Goal: Complete application form

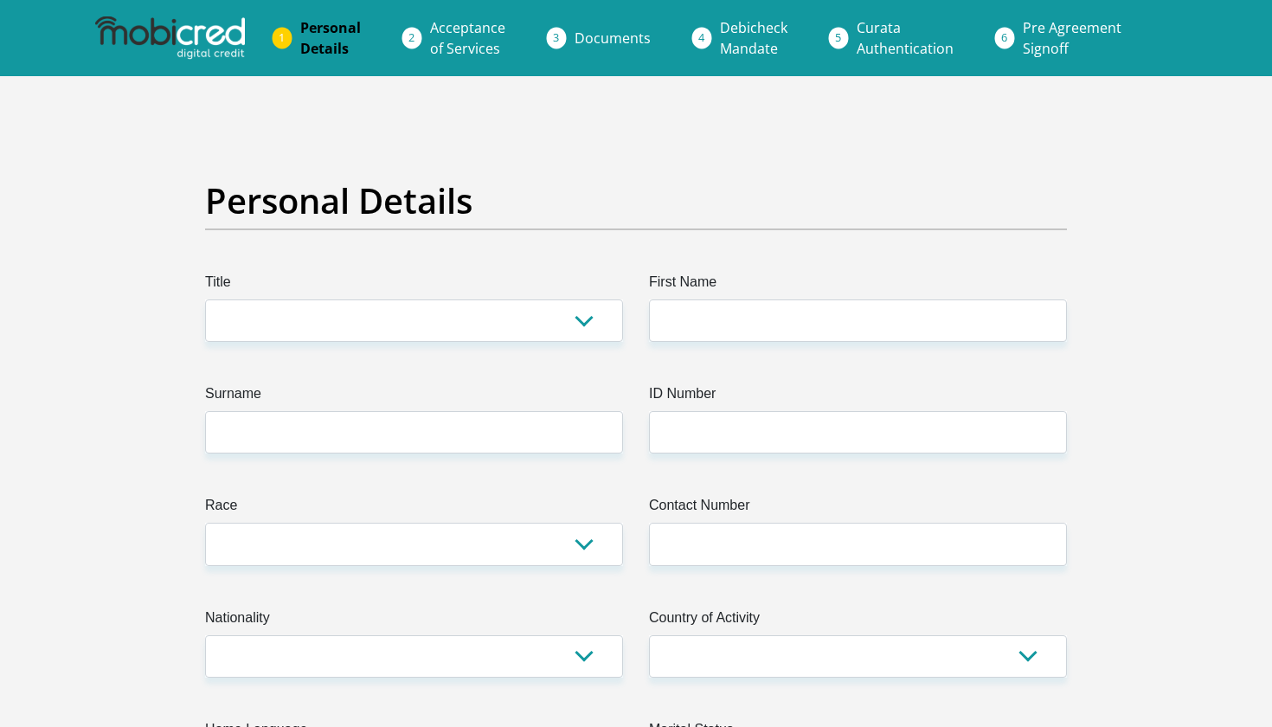
click at [484, 299] on label "Title" at bounding box center [414, 286] width 418 height 28
click at [484, 299] on select "Mr Ms Mrs Dr [PERSON_NAME]" at bounding box center [414, 320] width 418 height 42
select select "Ms"
type input "karabo"
type input "Motimele"
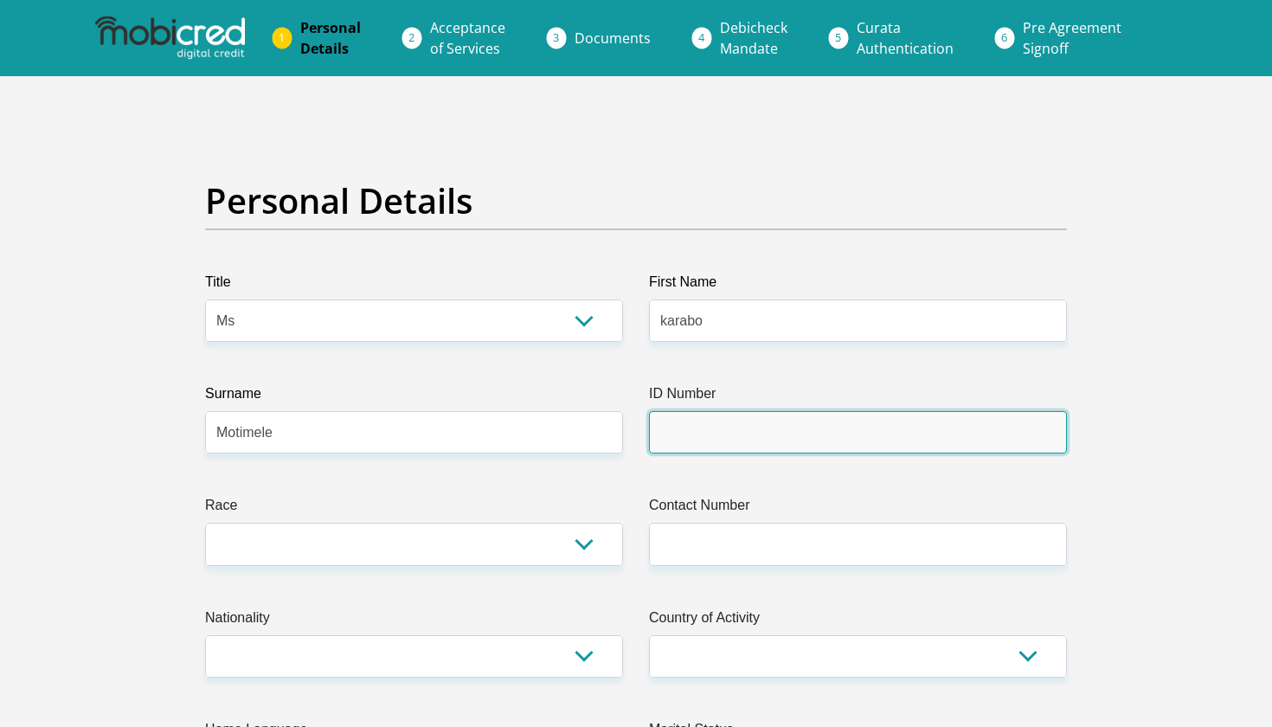
click at [837, 435] on input "ID Number" at bounding box center [858, 432] width 418 height 42
type input "9607180314083"
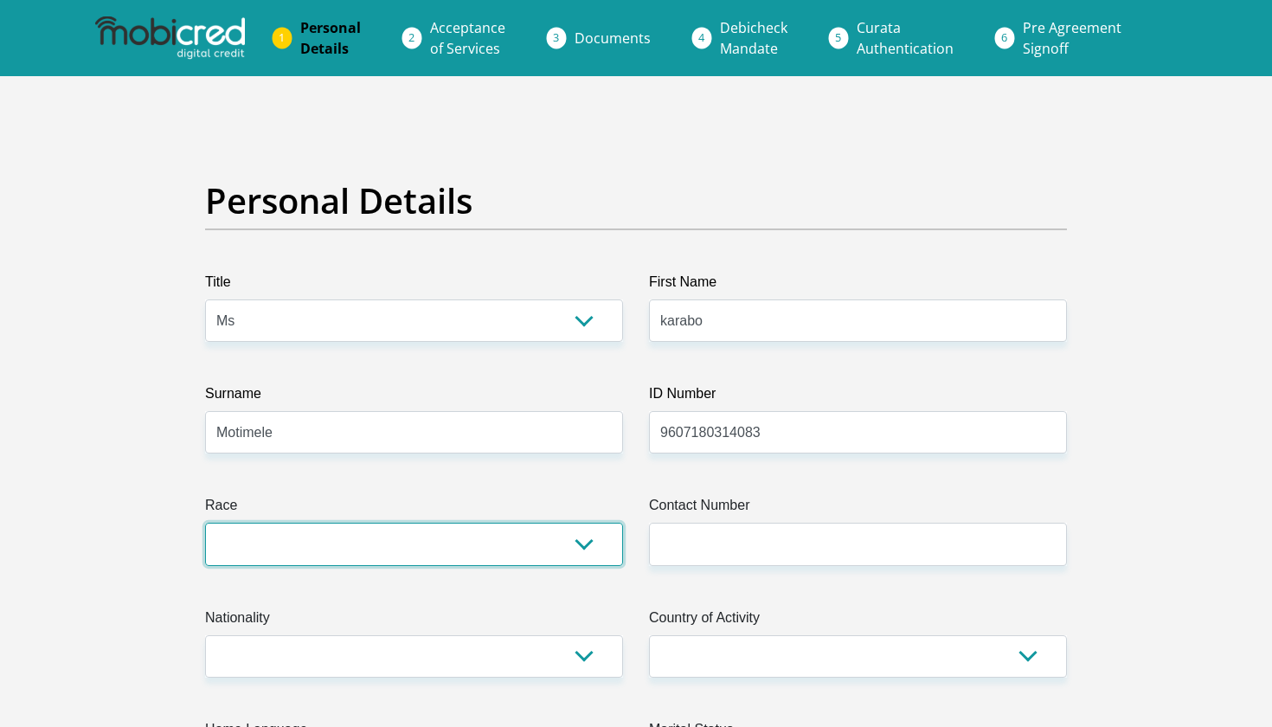
select select "1"
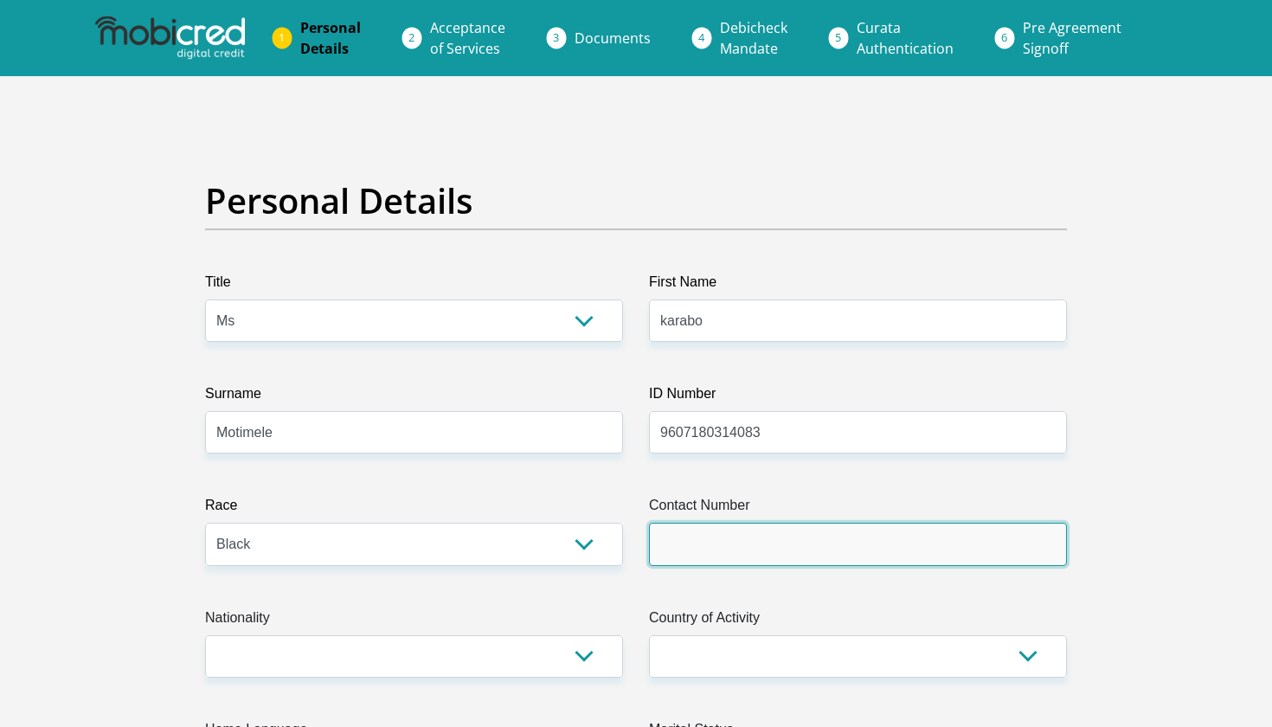
click at [693, 534] on input "Contact Number" at bounding box center [858, 544] width 418 height 42
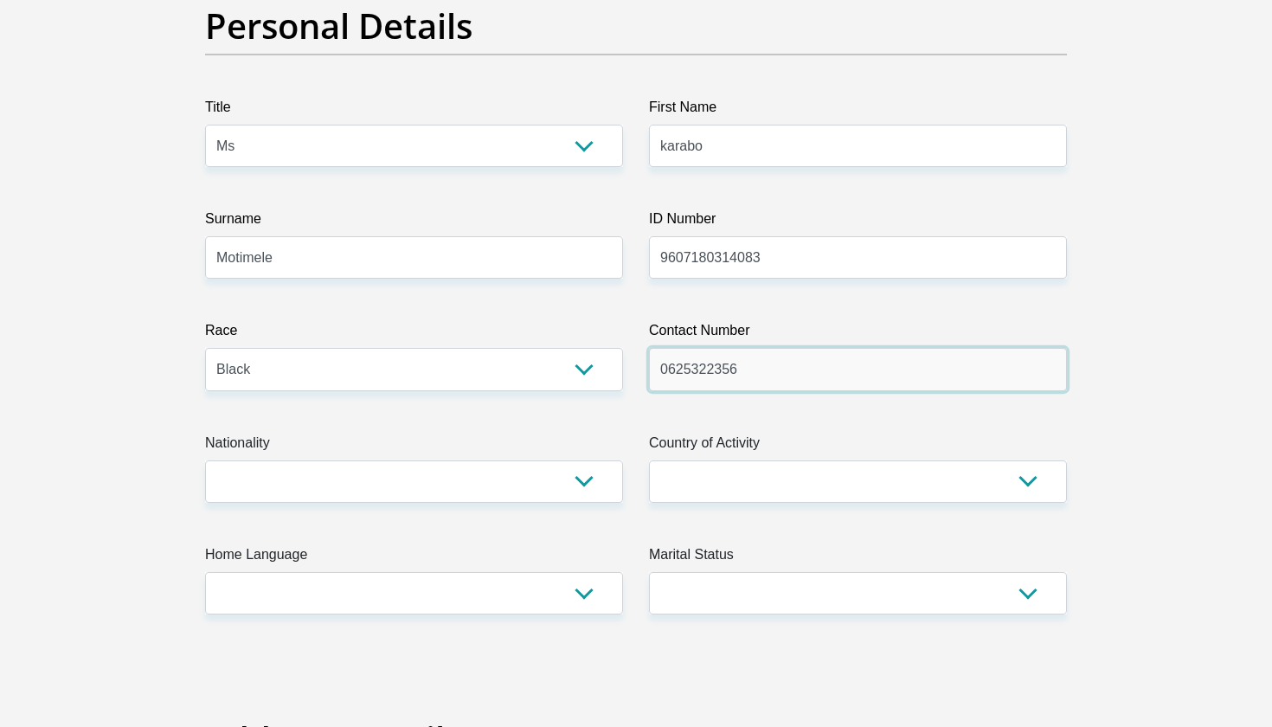
scroll to position [198, 0]
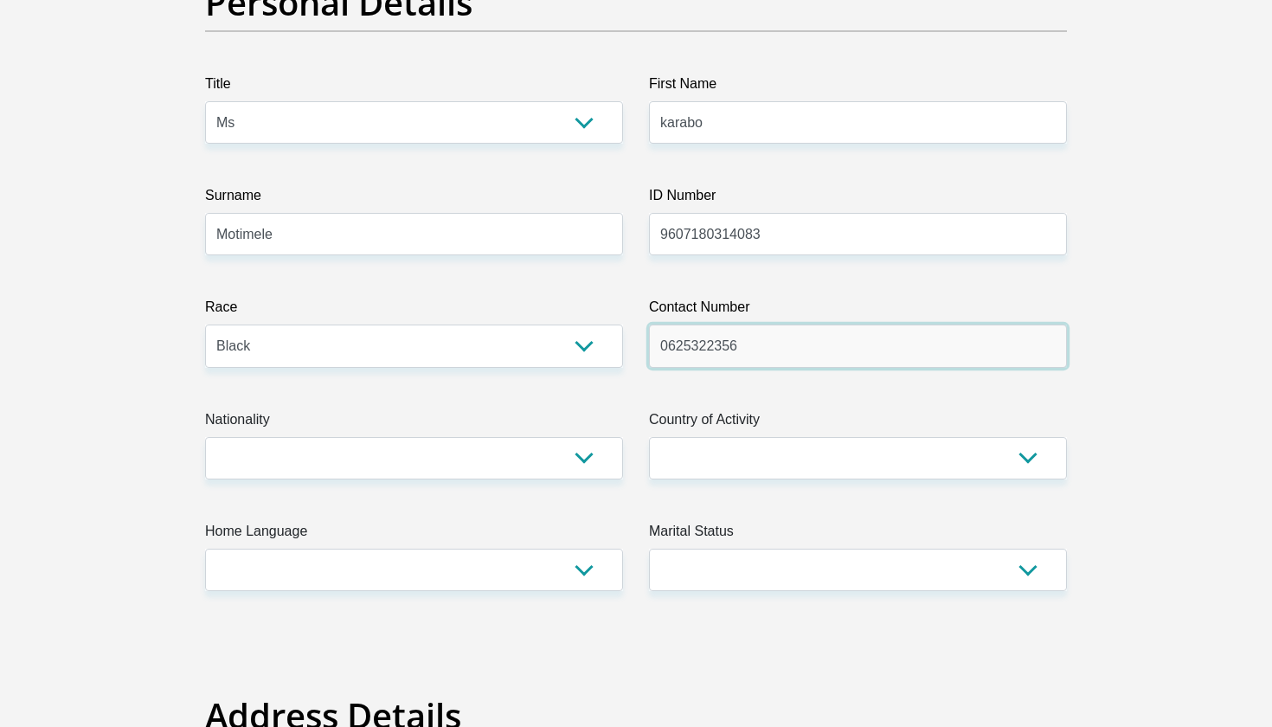
type input "0625322356"
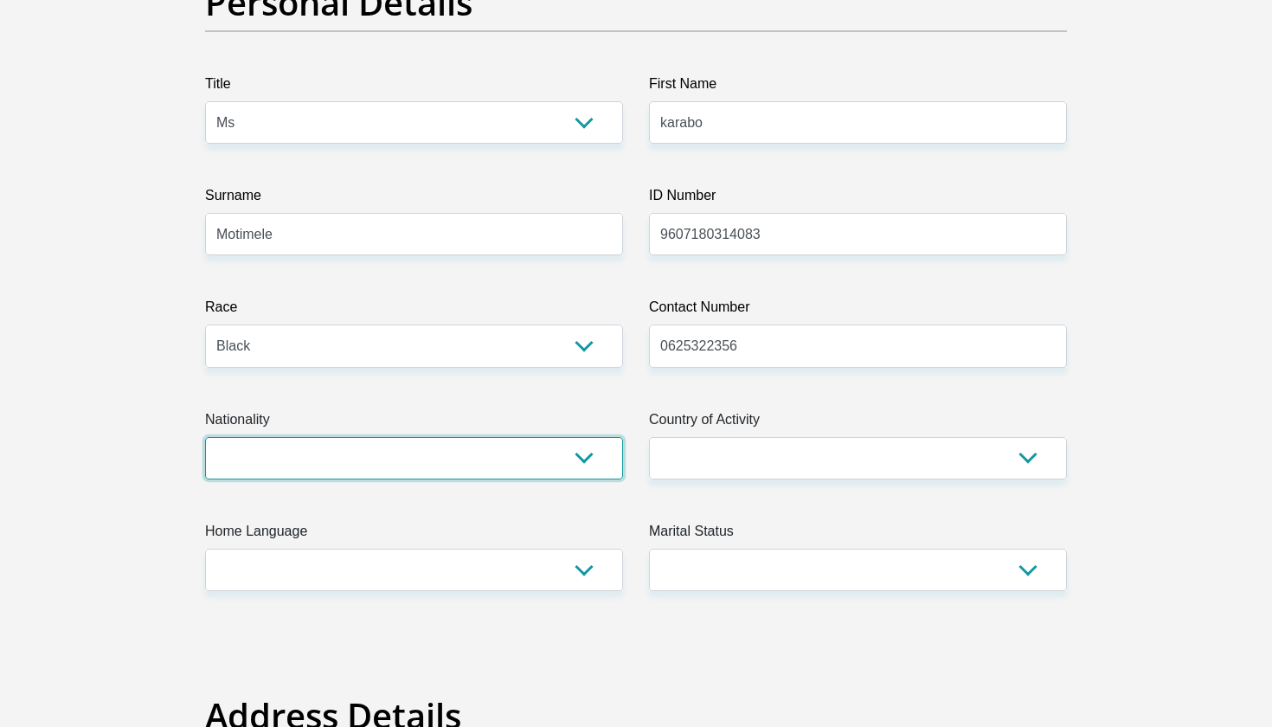
select select "ZAF"
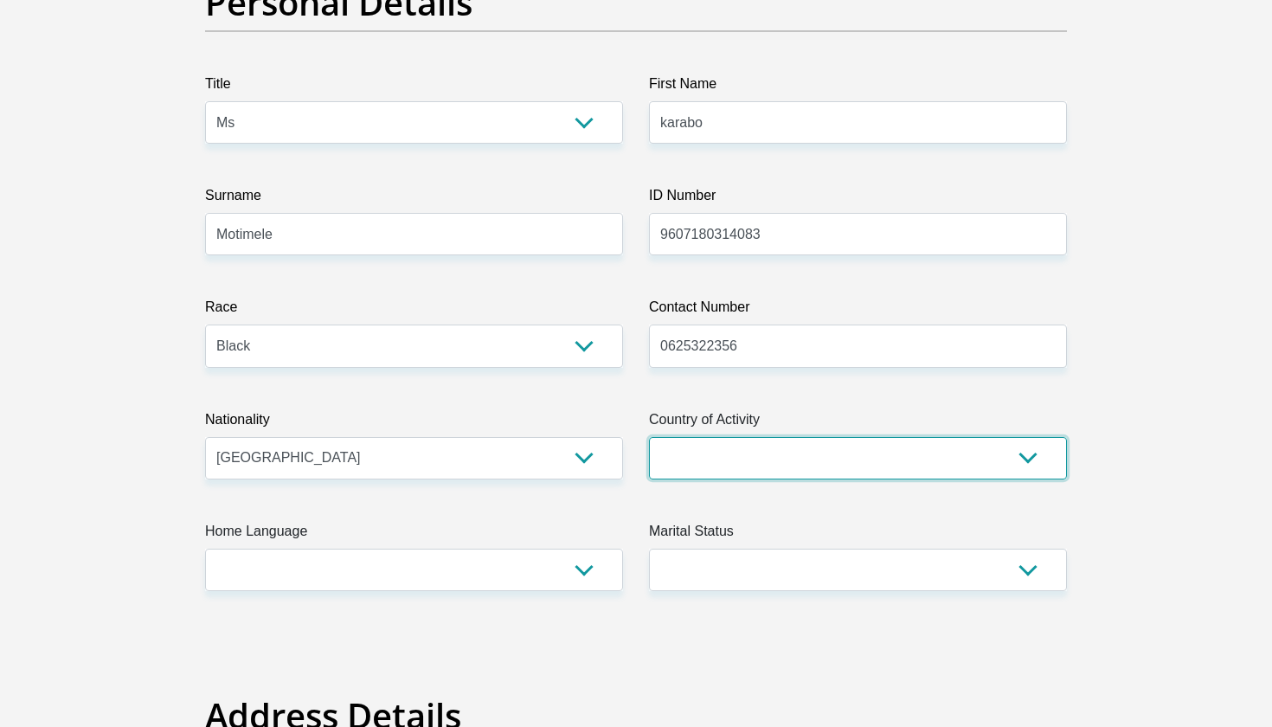
select select "ZAF"
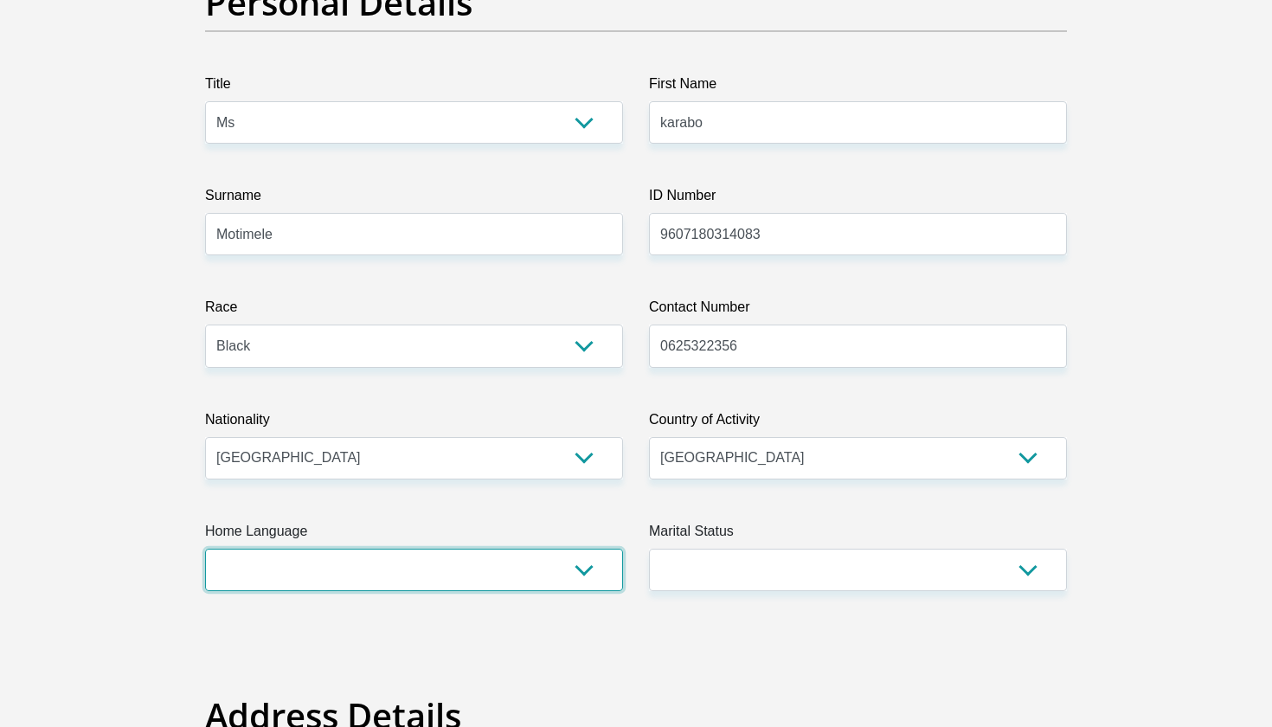
select select "eng"
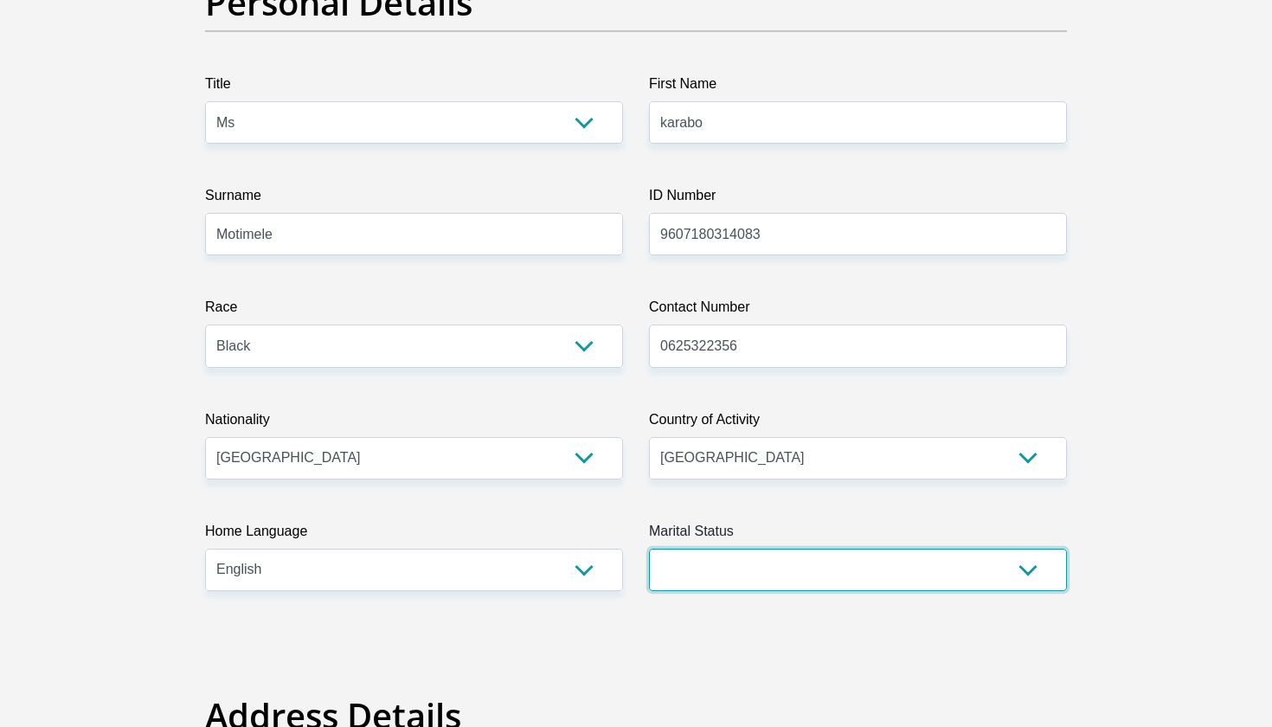
select select "2"
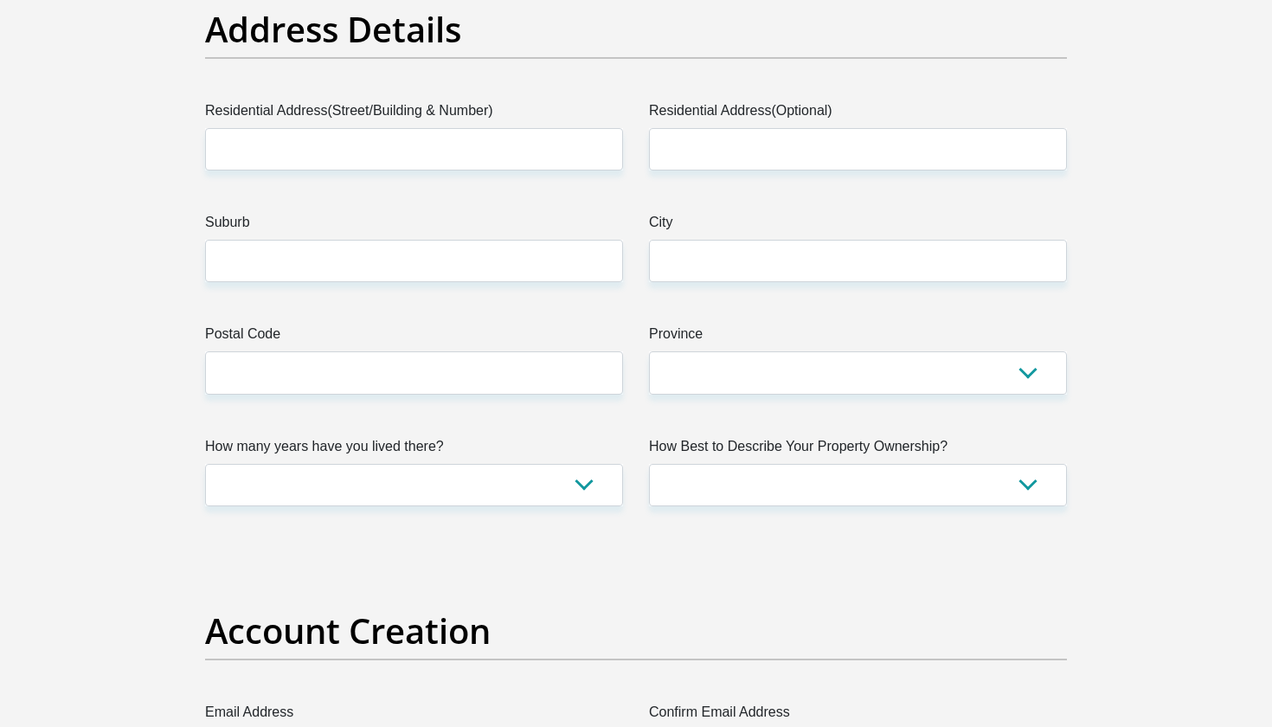
scroll to position [935, 0]
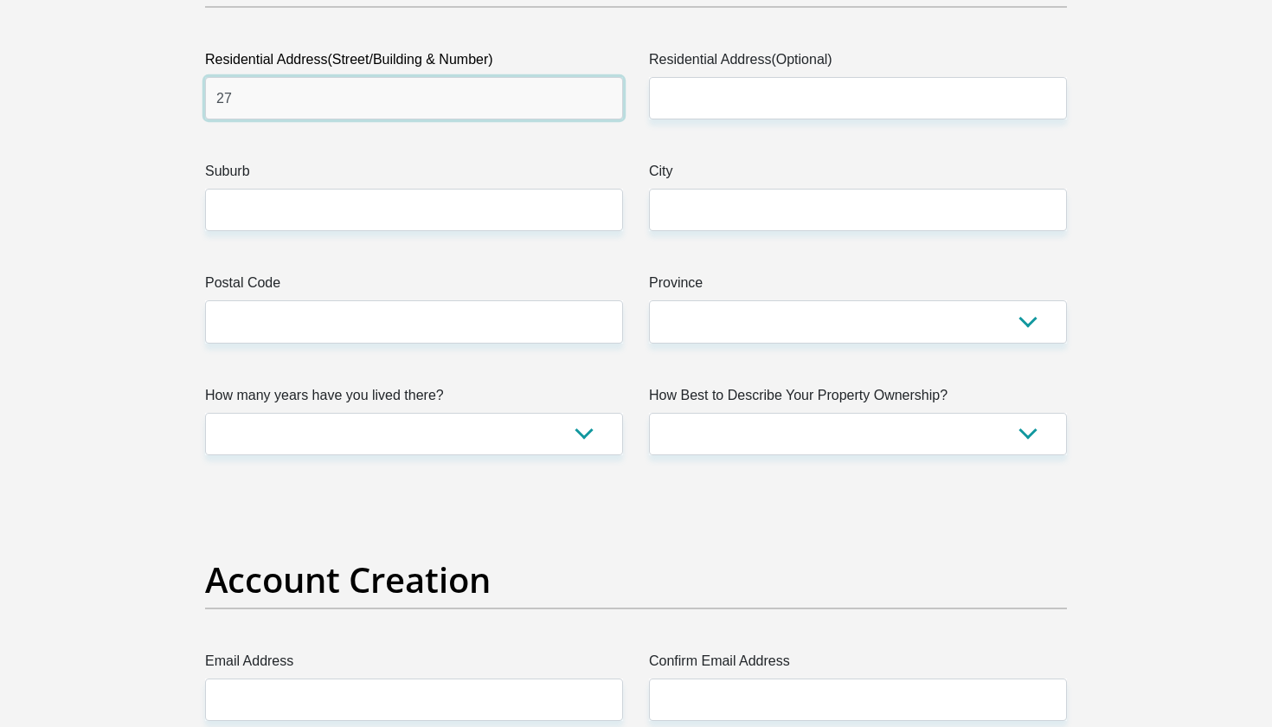
type input "27"
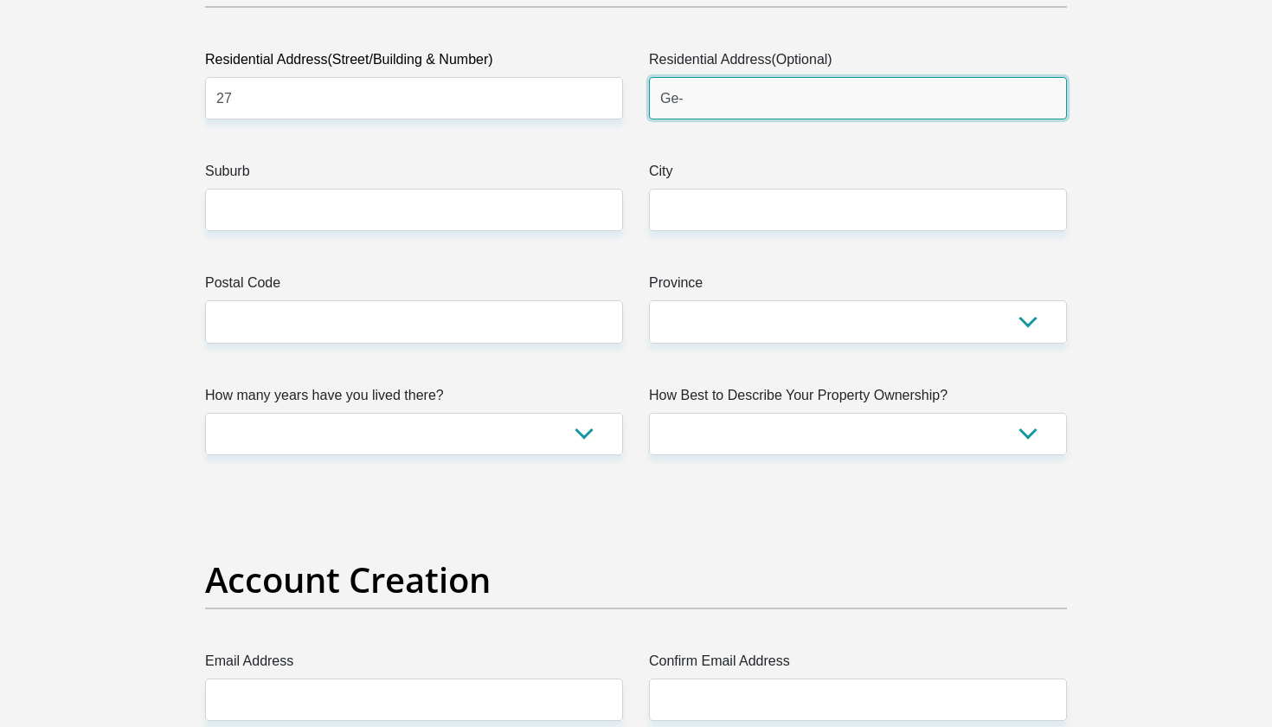
click at [1054, 101] on input "Ge-" at bounding box center [858, 98] width 418 height 42
type input "G"
click at [1052, 88] on input "Residential Address(Optional)" at bounding box center [858, 98] width 418 height 42
click at [1052, 92] on input "Residential Address(Optional)" at bounding box center [858, 98] width 418 height 42
type input "[GEOGRAPHIC_DATA]"
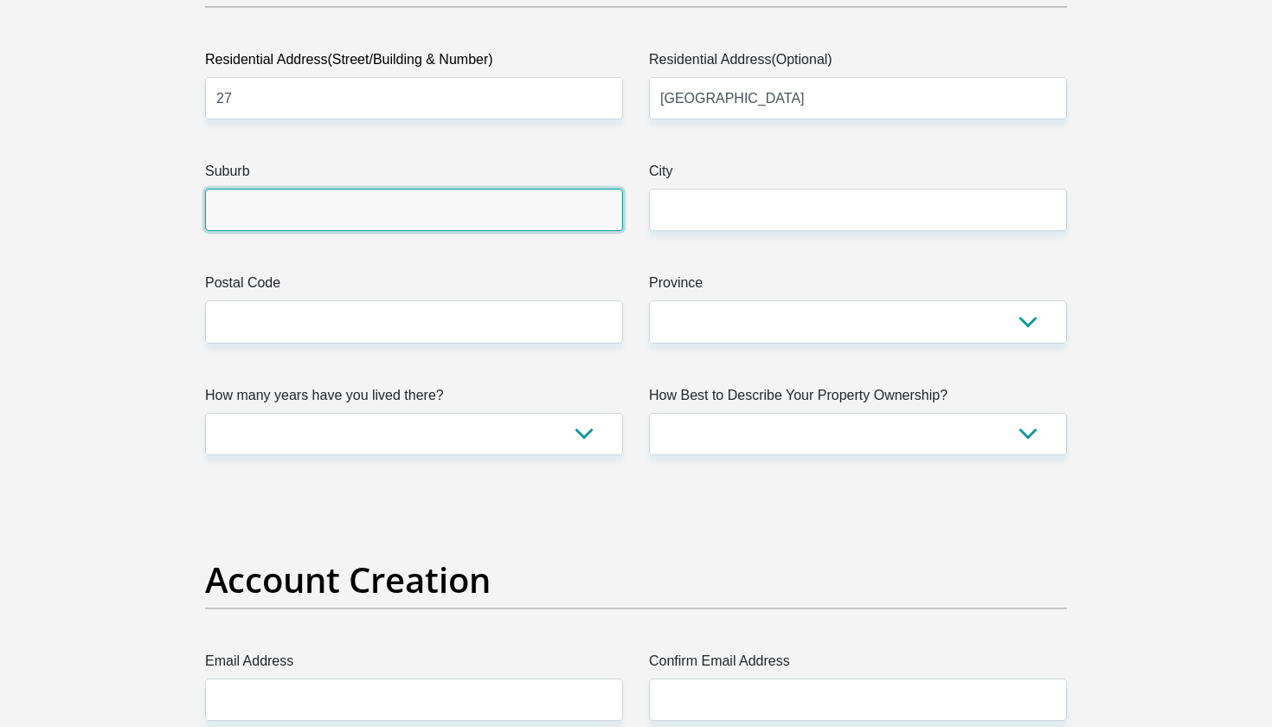
click at [573, 210] on input "Suburb" at bounding box center [414, 210] width 418 height 42
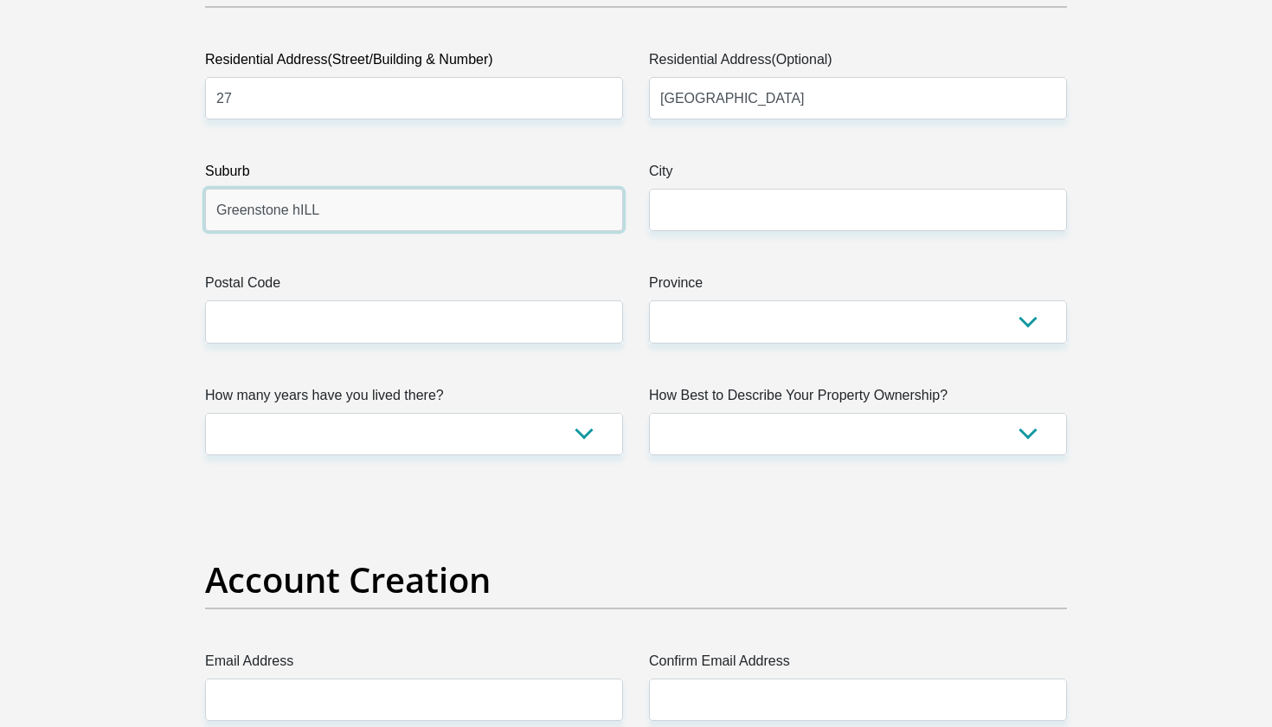
type input "Greenstone hILL"
click at [760, 215] on input "1609" at bounding box center [858, 210] width 418 height 42
type input "1"
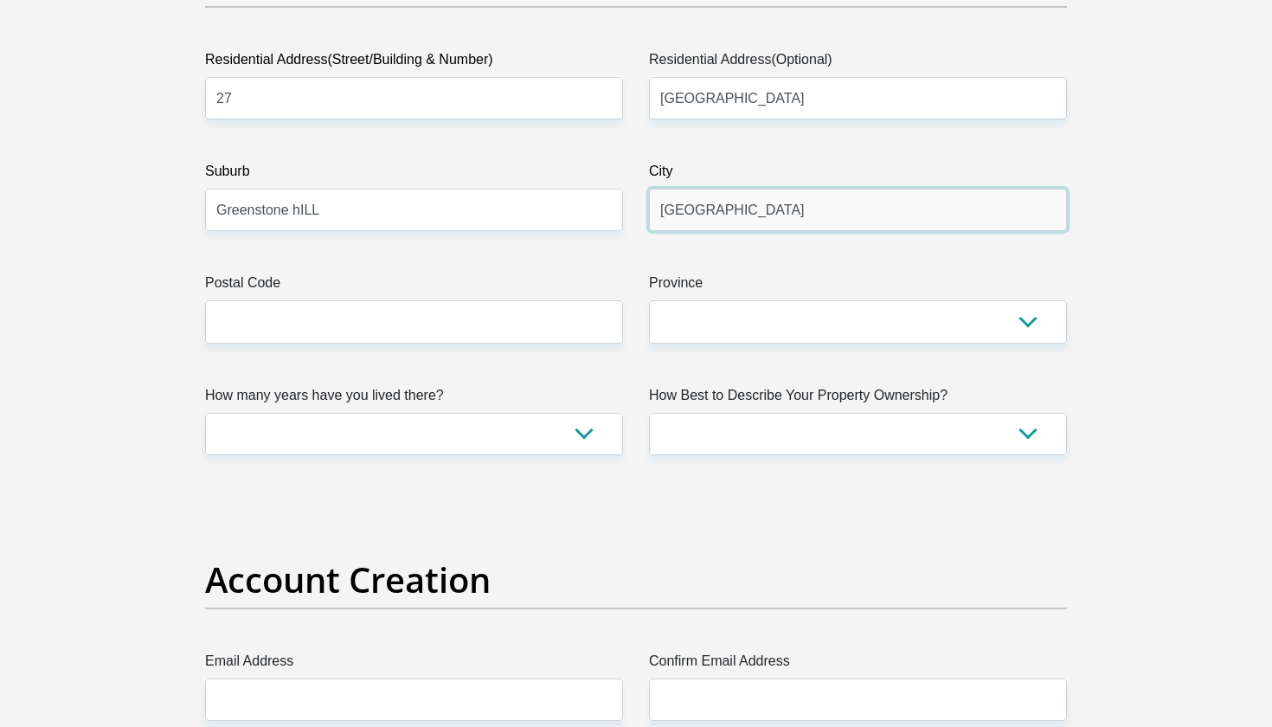
type input "[GEOGRAPHIC_DATA]"
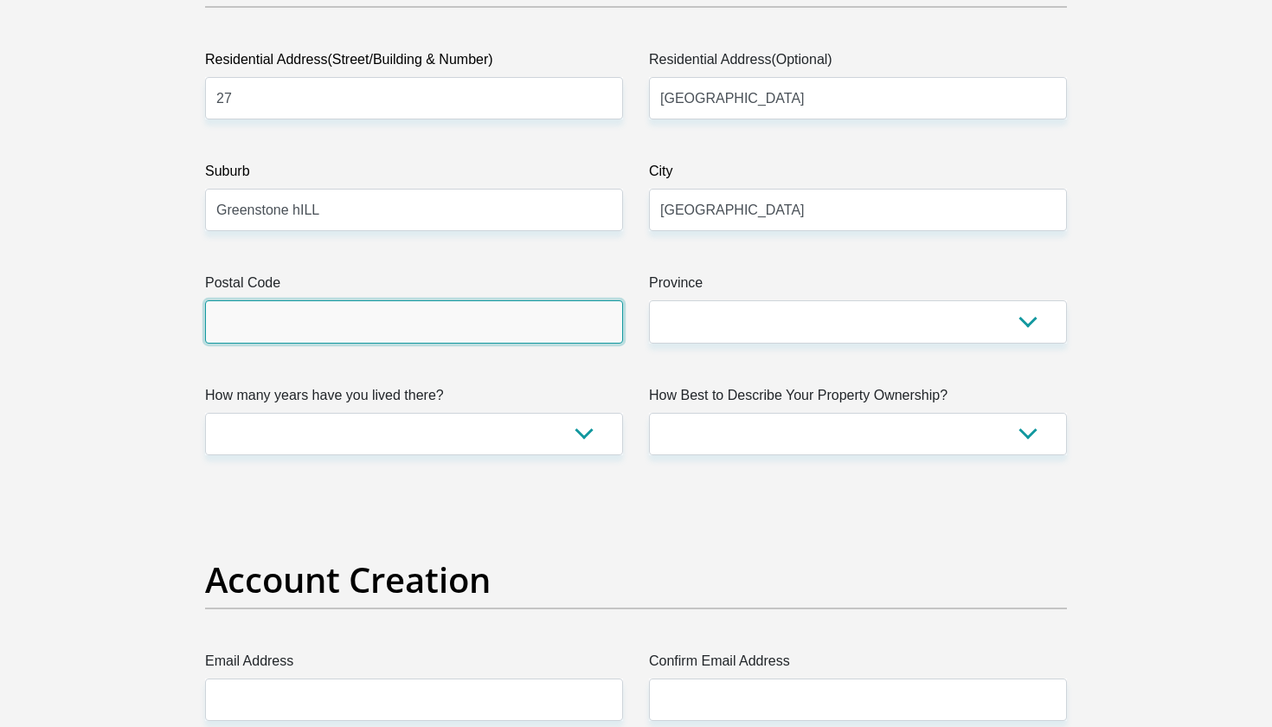
click at [421, 337] on input "Postal Code" at bounding box center [414, 321] width 418 height 42
type input "1609"
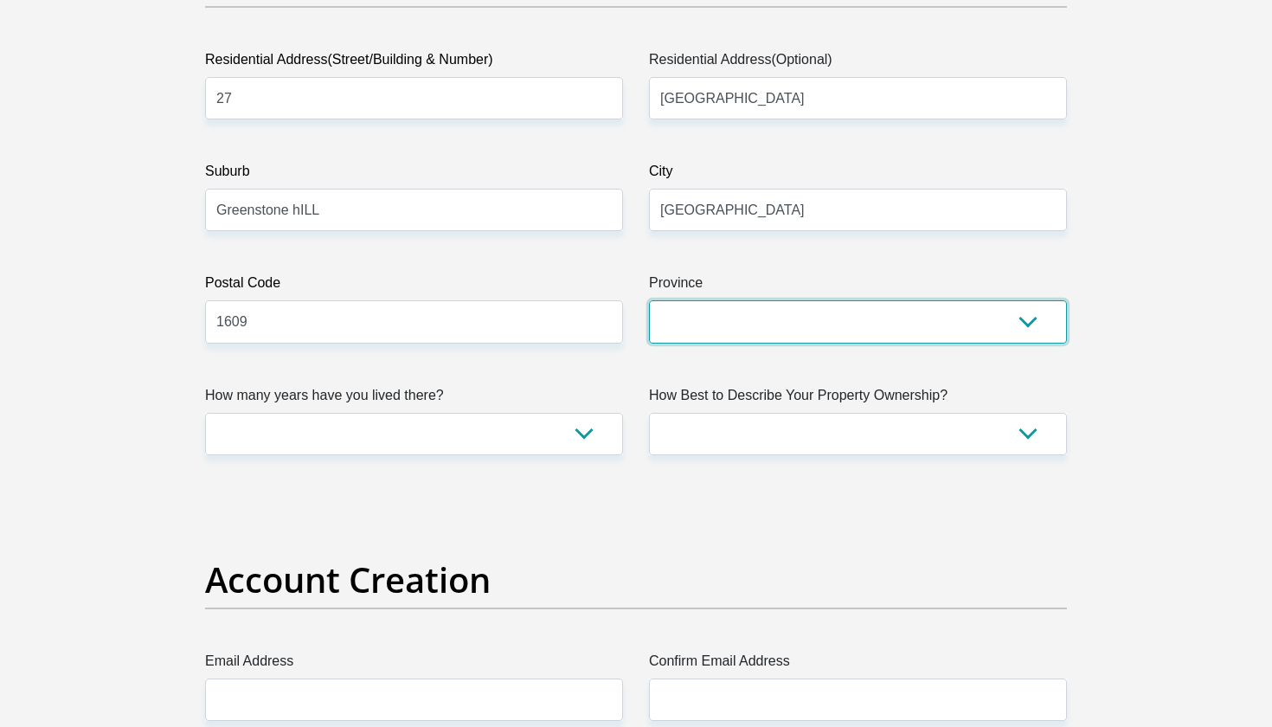
select select "Gauteng"
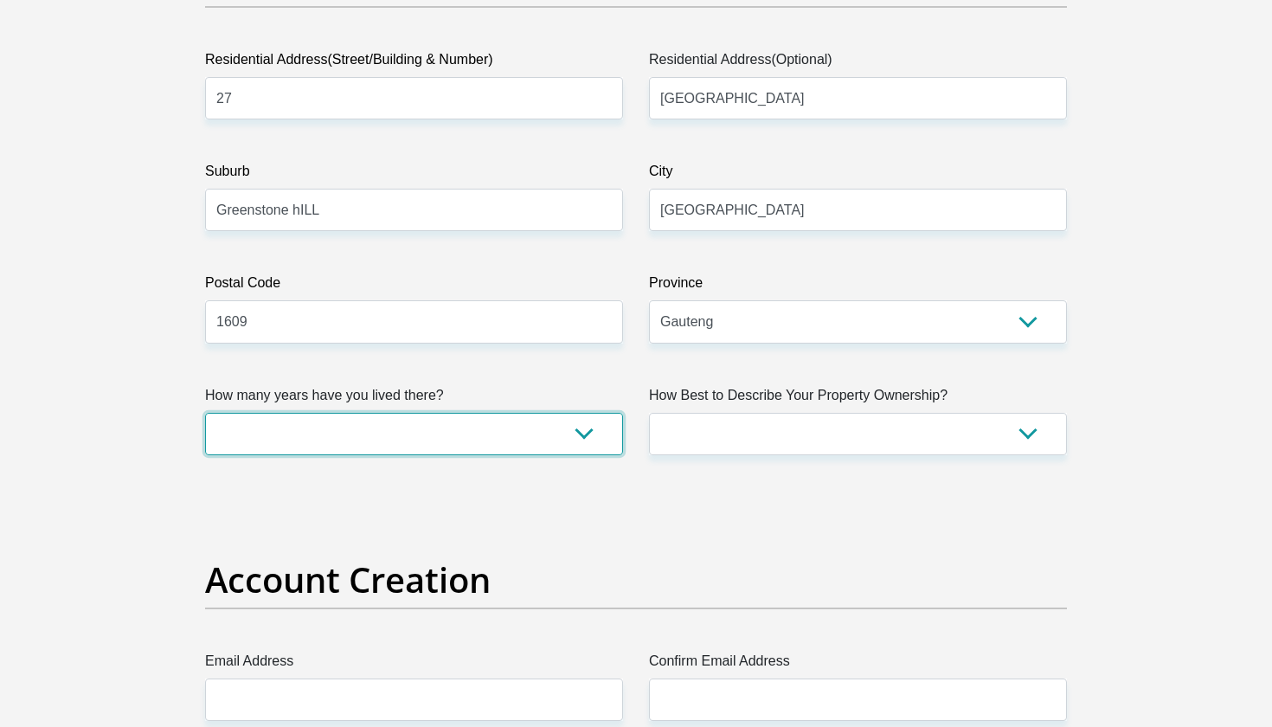
select select "0"
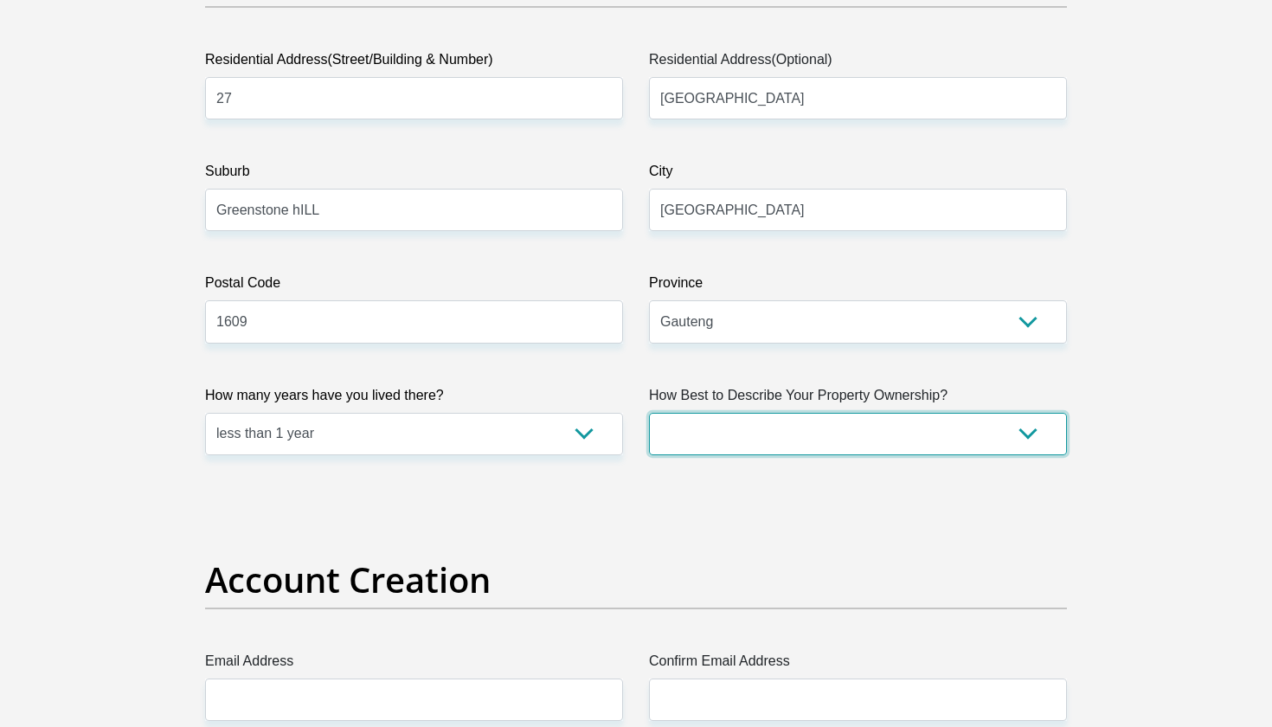
select select "Owned"
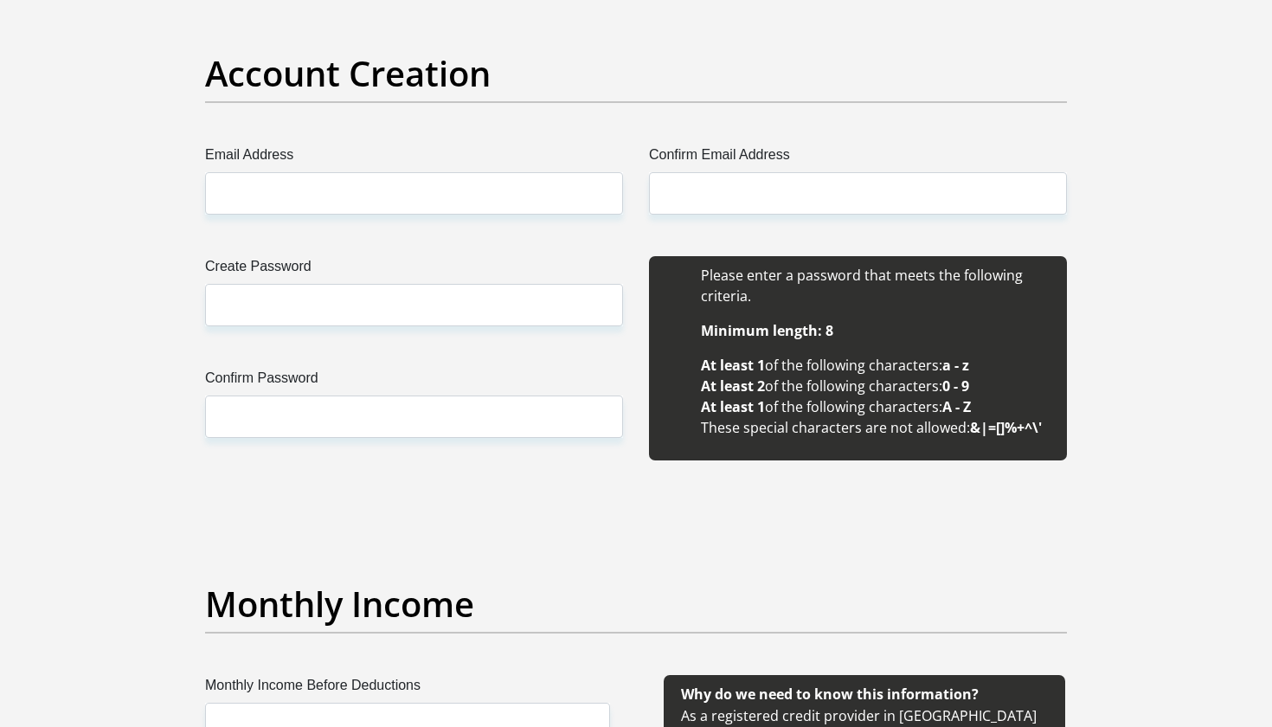
scroll to position [1452, 0]
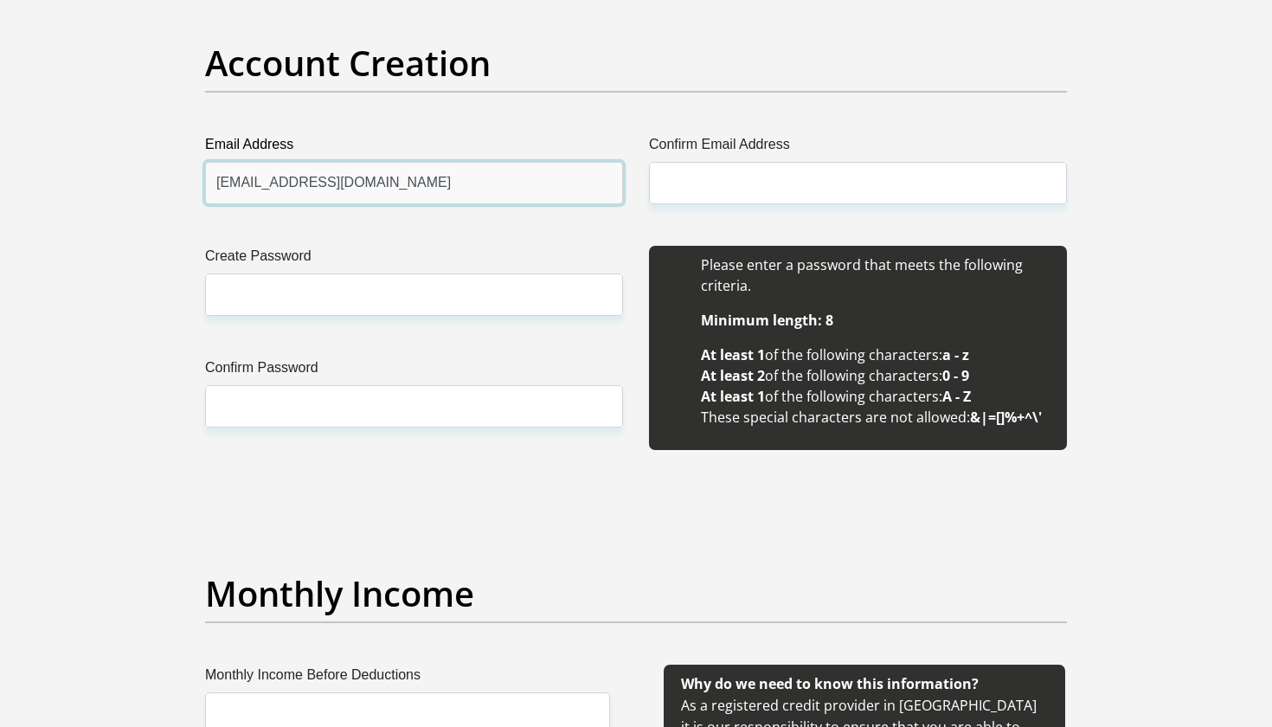
type input "[EMAIL_ADDRESS][DOMAIN_NAME]"
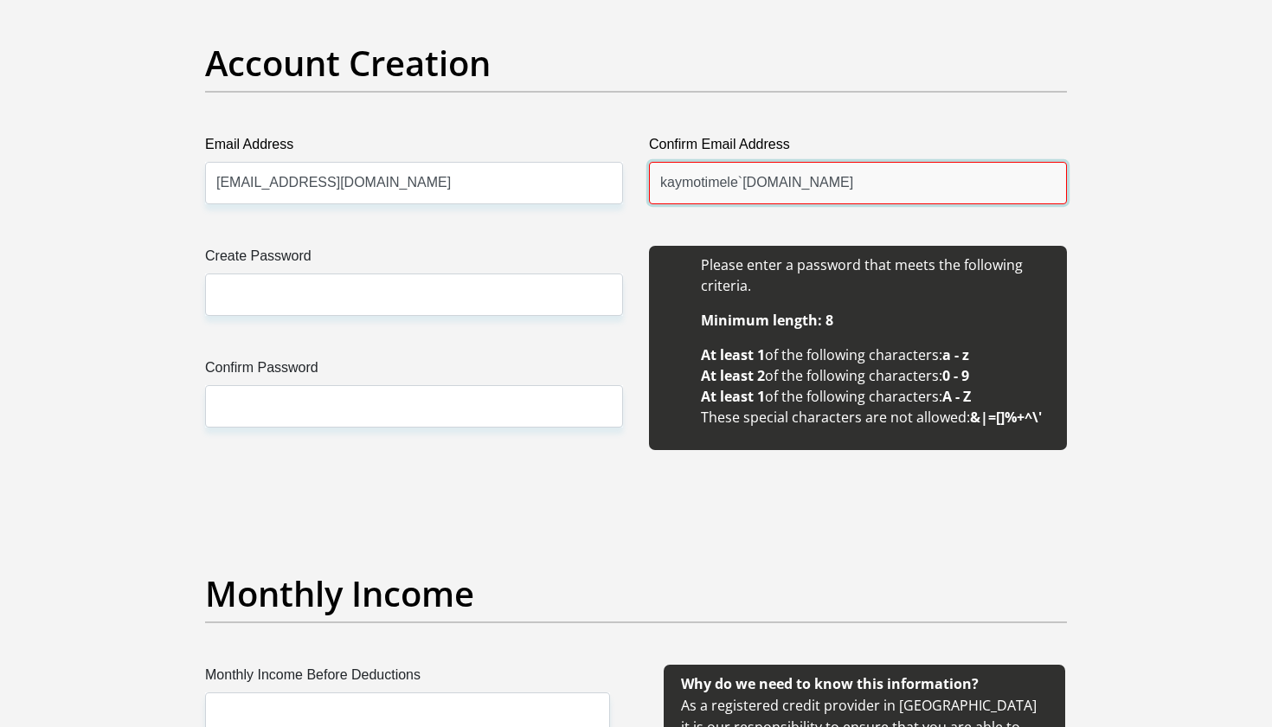
type input "kaymotimele`[DOMAIN_NAME]"
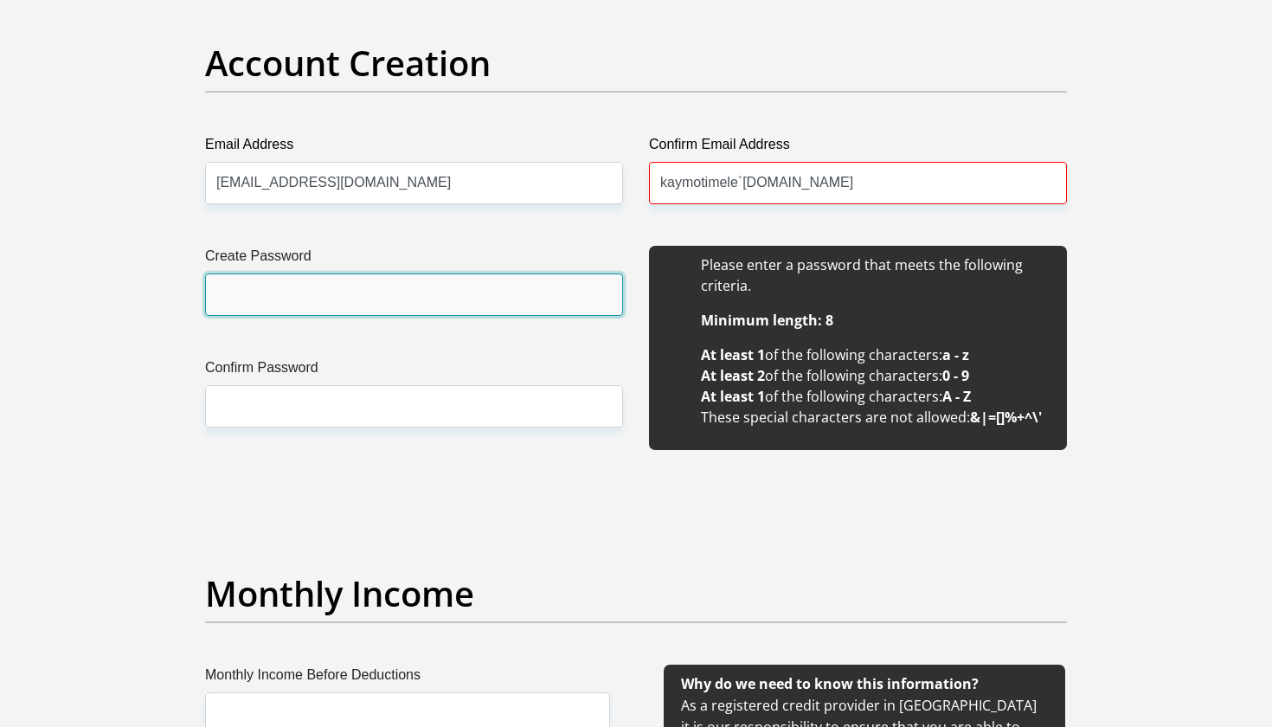
click at [427, 303] on input "Create Password" at bounding box center [414, 294] width 418 height 42
type input "Karabelo52@97"
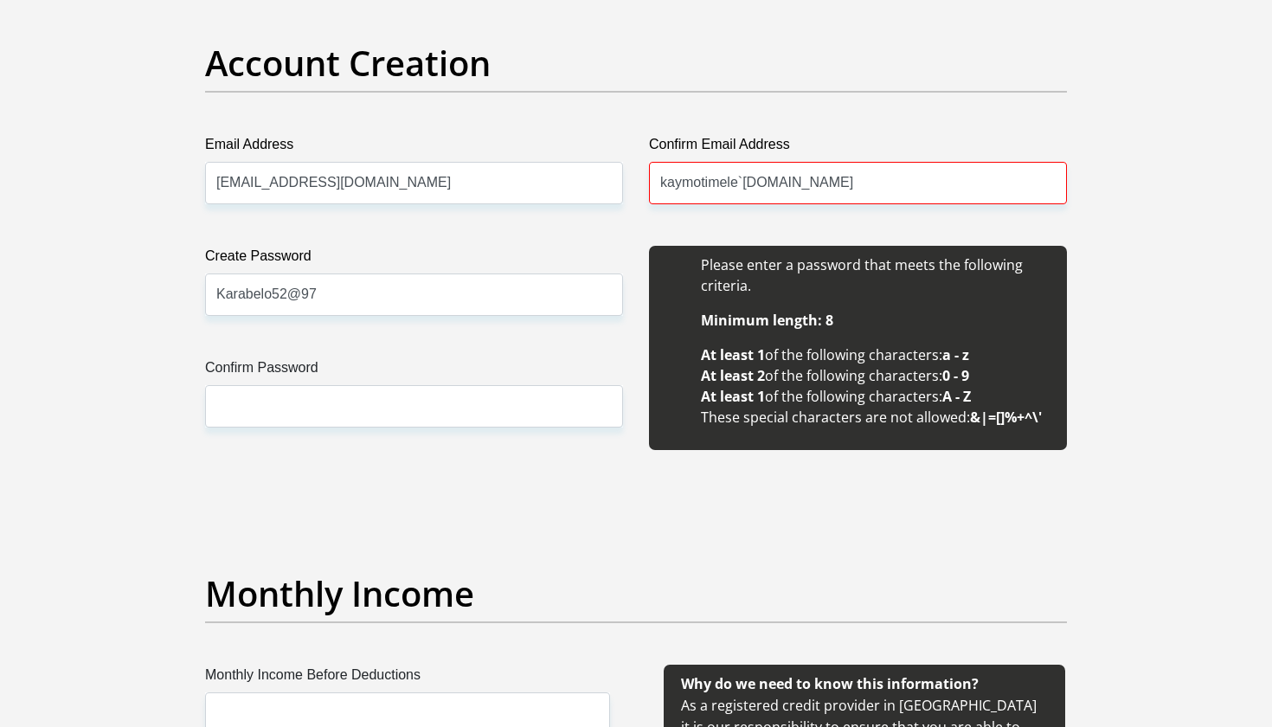
click at [965, 278] on li "Please enter a password that meets the following criteria." at bounding box center [875, 275] width 349 height 42
click at [748, 185] on input "kaymotimele`[DOMAIN_NAME]" at bounding box center [858, 183] width 418 height 42
type input "[EMAIL_ADDRESS][DOMAIN_NAME]"
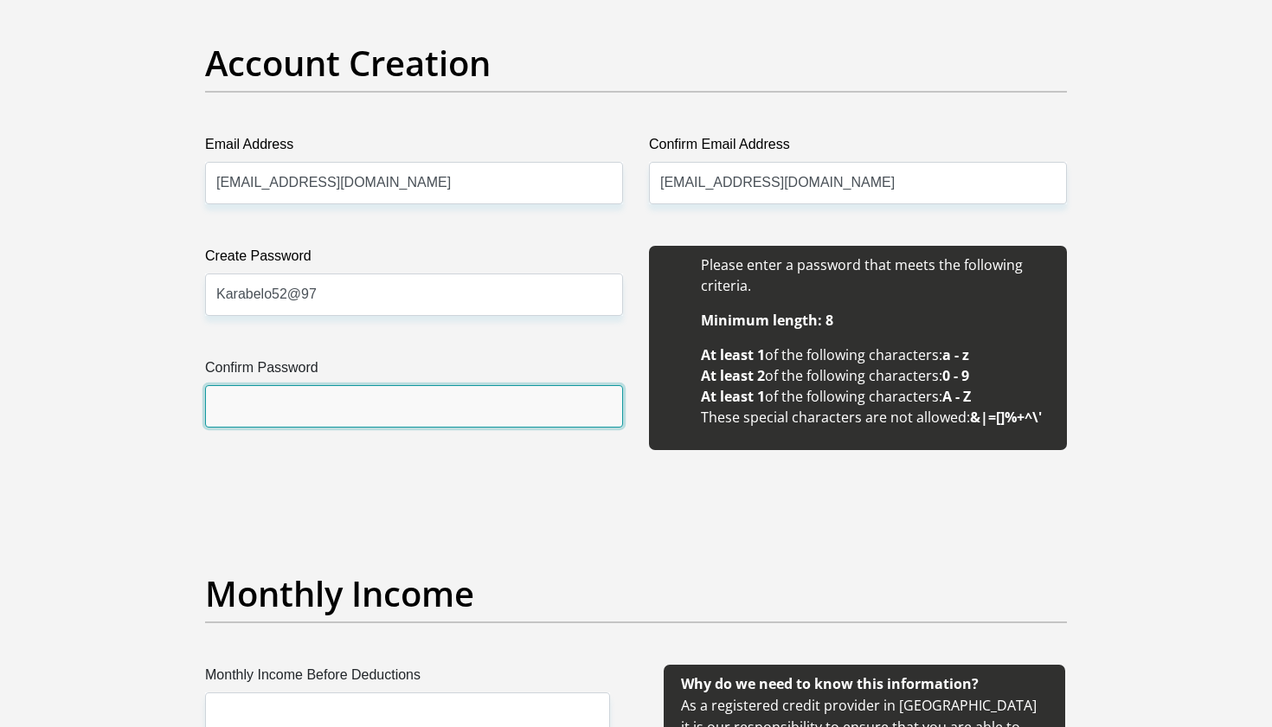
click at [347, 415] on input "Confirm Password" at bounding box center [414, 406] width 418 height 42
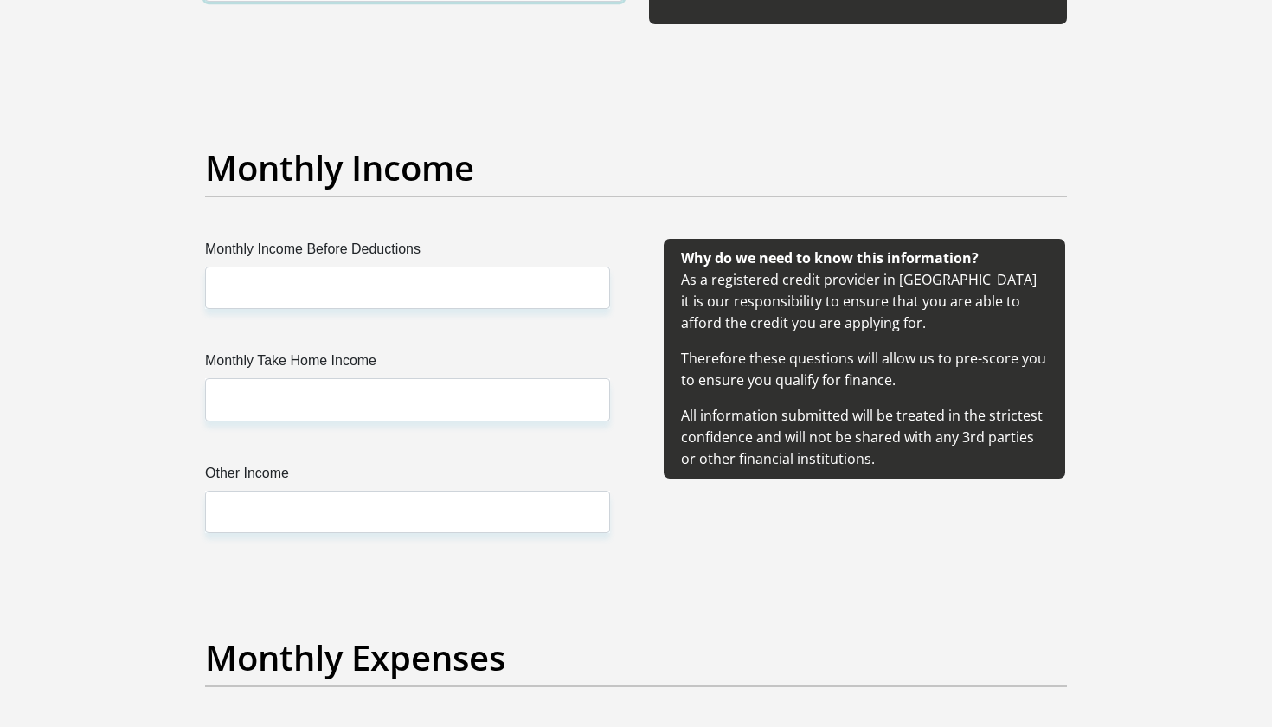
scroll to position [1888, 0]
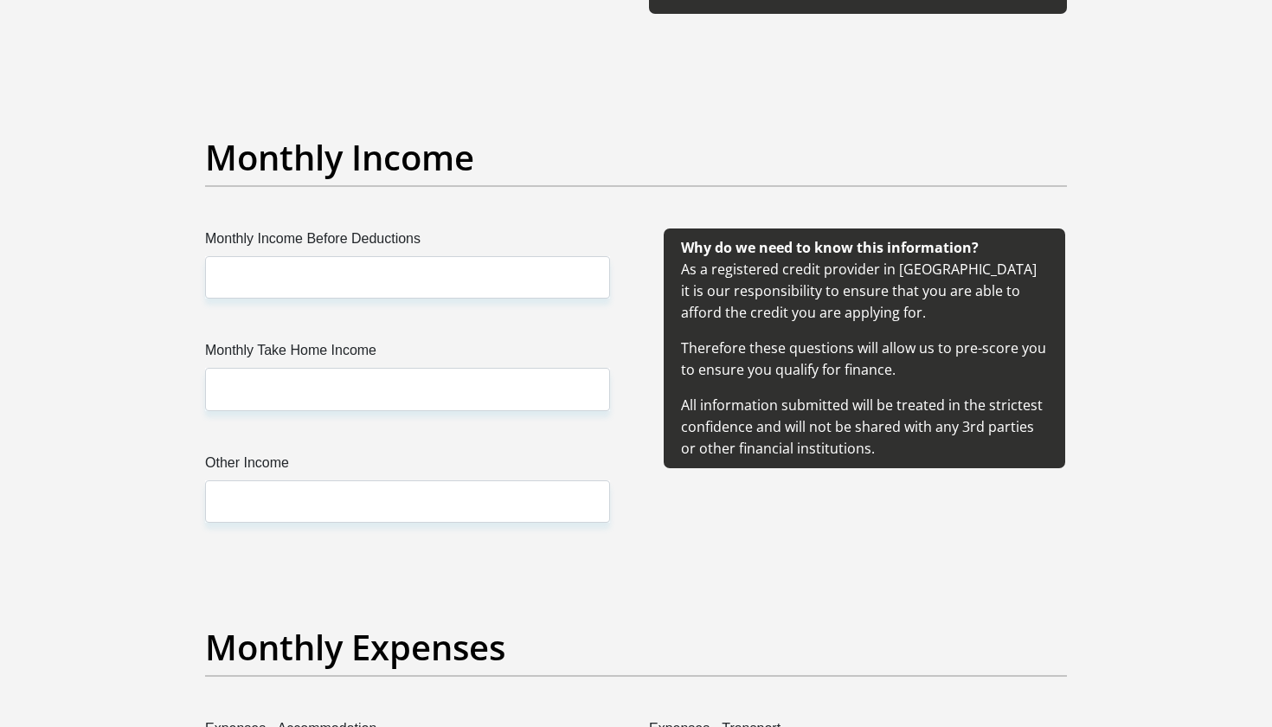
type input "Karabelo52@97"
click at [452, 279] on input "Monthly Income Before Deductions" at bounding box center [407, 277] width 405 height 42
type input "45700"
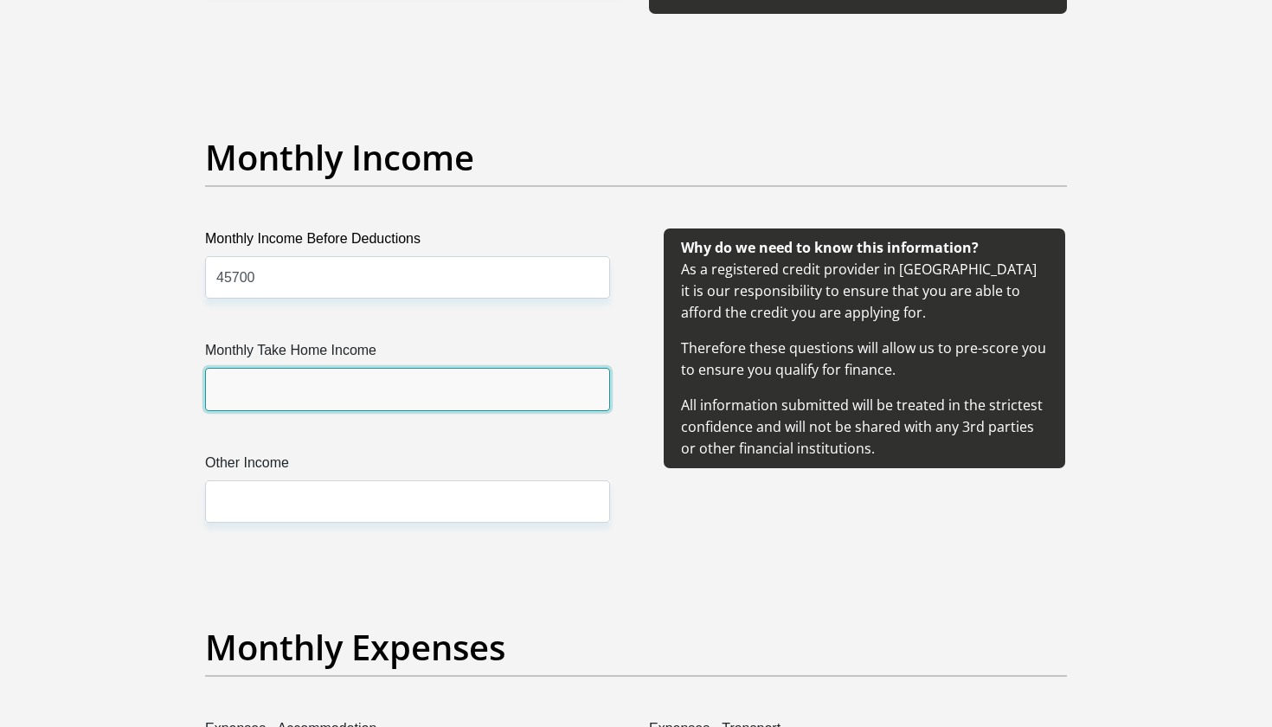
click at [251, 388] on input "Monthly Take Home Income" at bounding box center [407, 389] width 405 height 42
type input "28700"
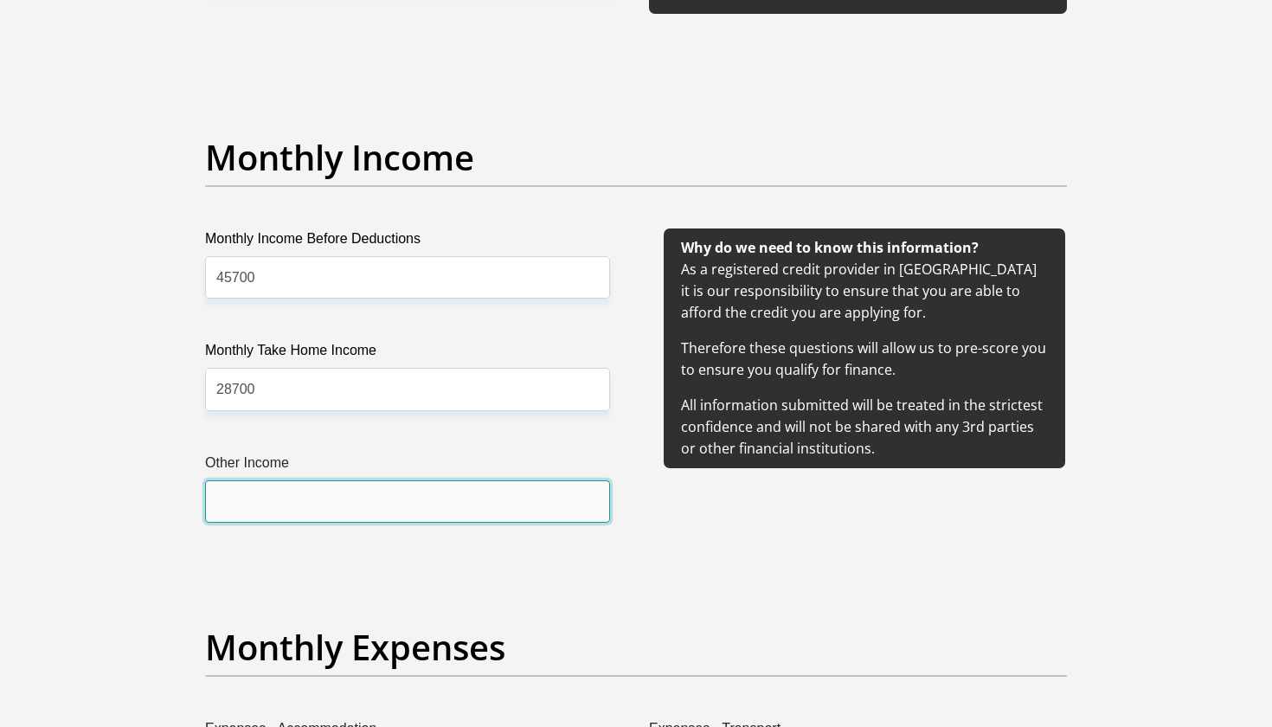
click at [235, 489] on input "Other Income" at bounding box center [407, 501] width 405 height 42
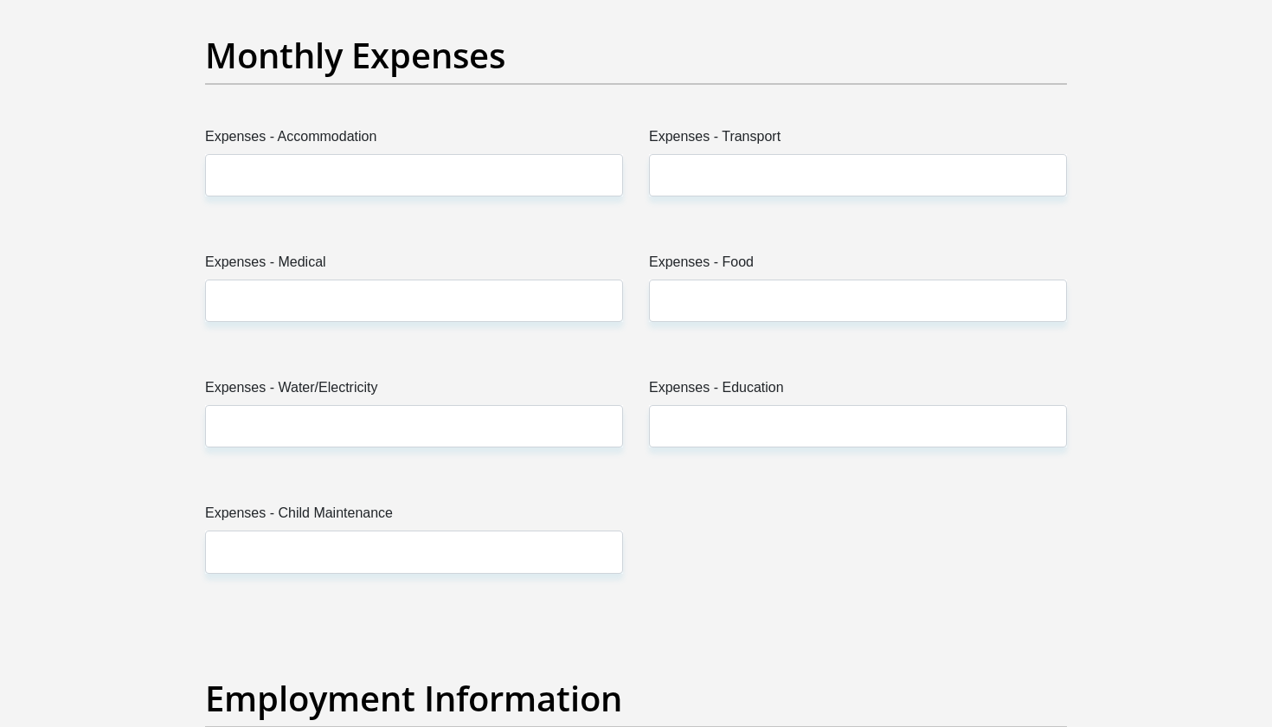
scroll to position [2484, 0]
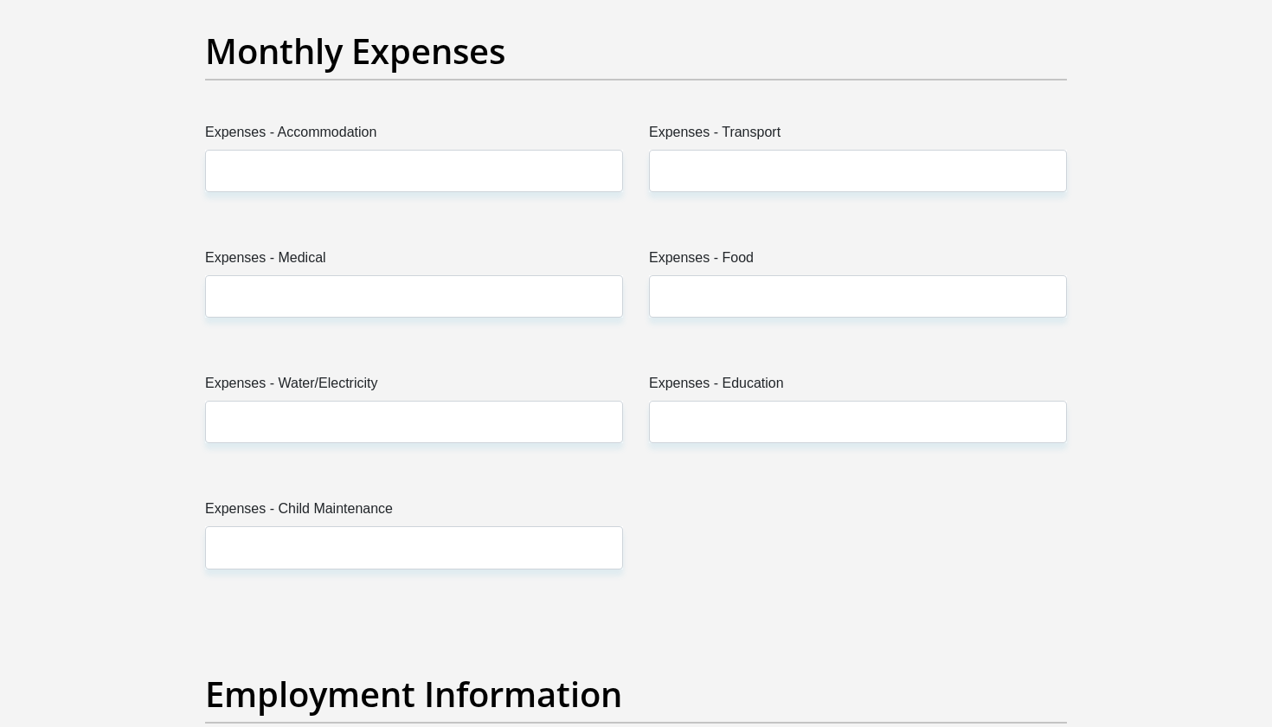
type input "0"
click at [334, 166] on input "Expenses - Accommodation" at bounding box center [414, 171] width 418 height 42
type input "8500"
click at [735, 163] on input "Expenses - Transport" at bounding box center [858, 171] width 418 height 42
type input "500"
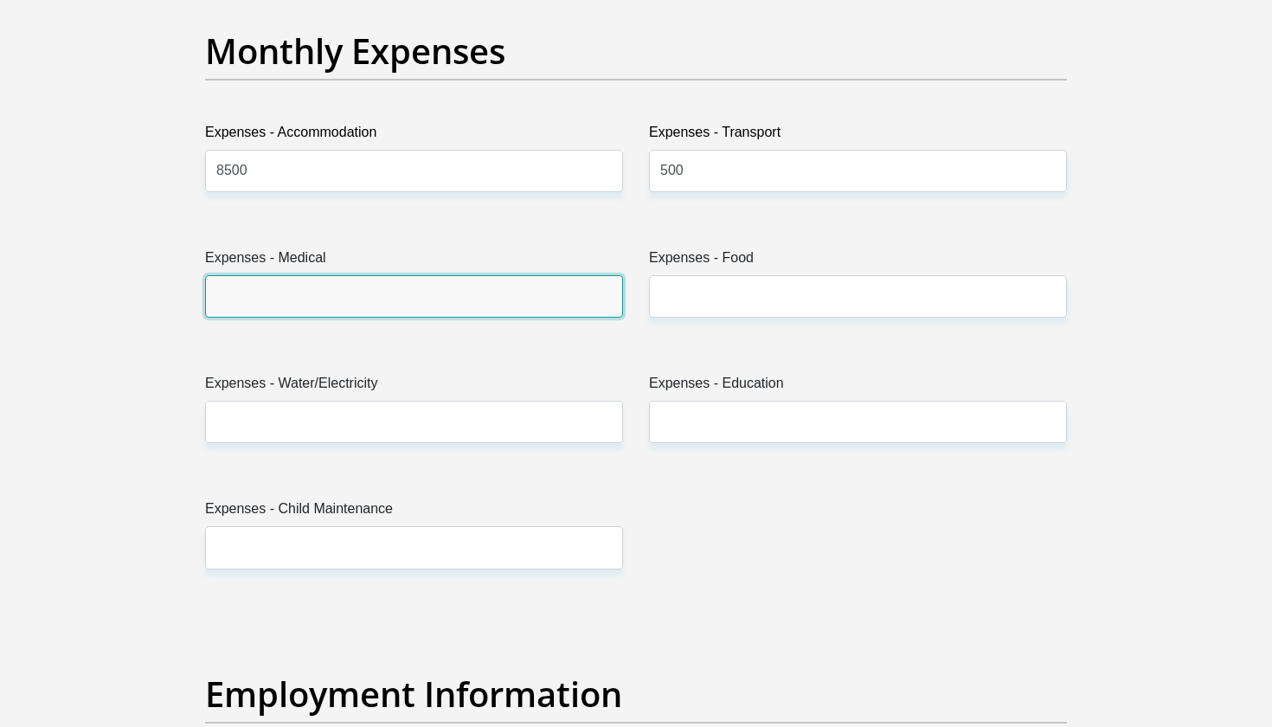
click at [581, 287] on input "Expenses - Medical" at bounding box center [414, 296] width 418 height 42
type input "0"
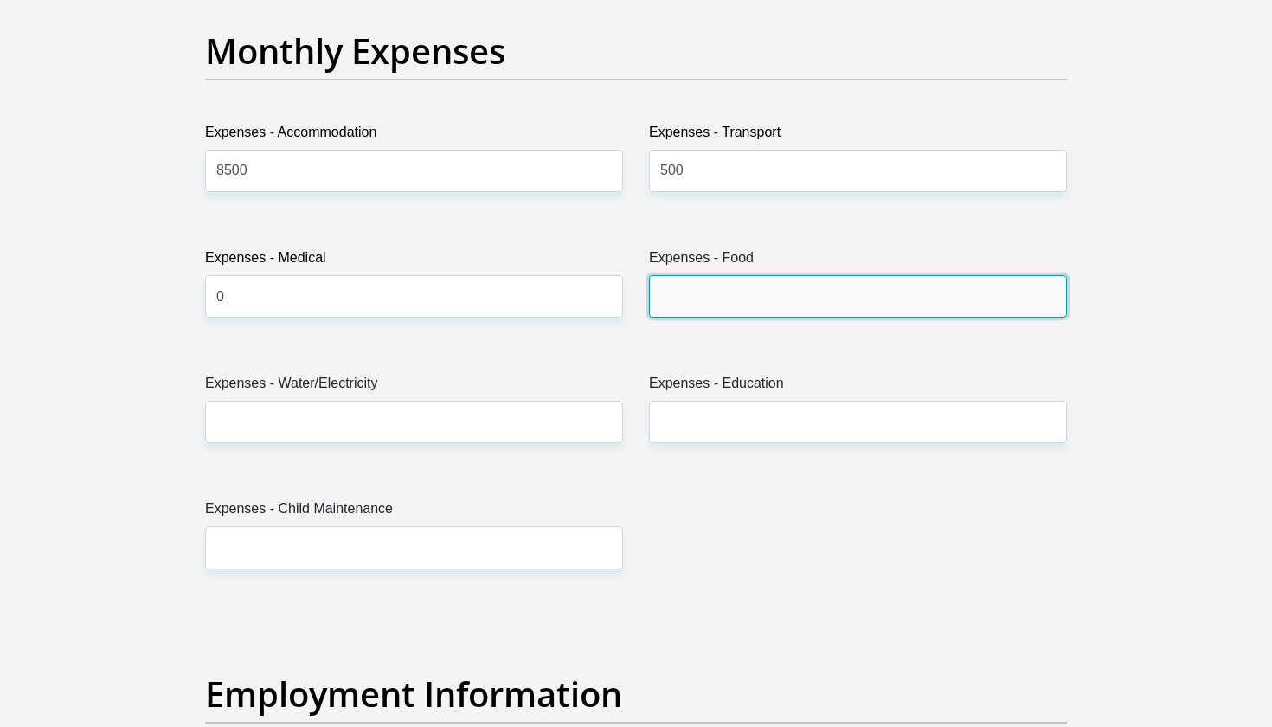
click at [751, 288] on input "Expenses - Food" at bounding box center [858, 296] width 418 height 42
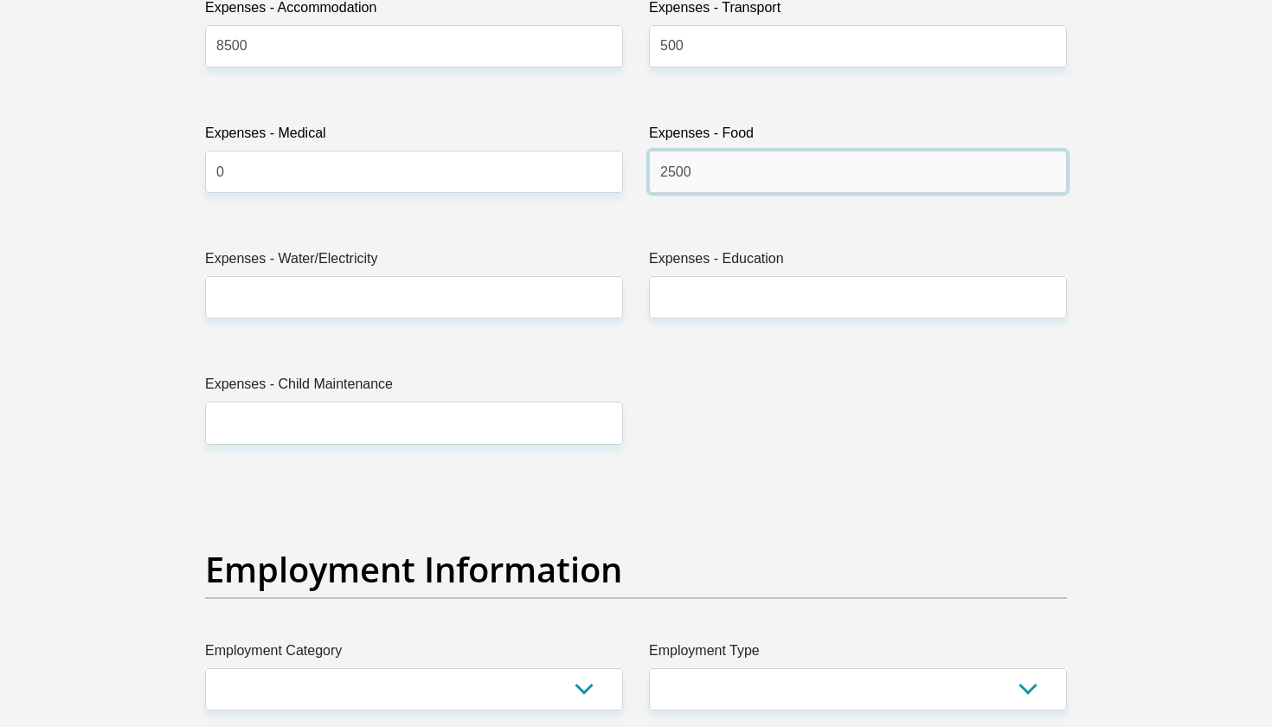
scroll to position [2610, 0]
type input "2500"
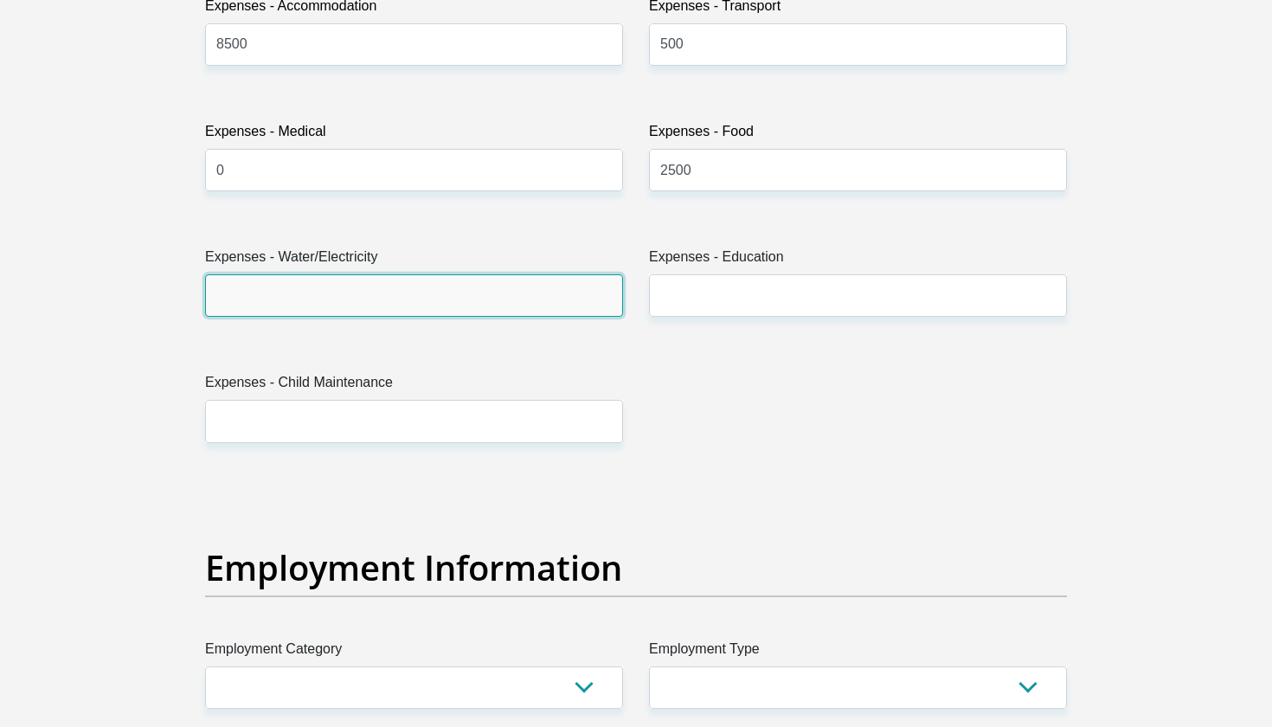
click at [562, 287] on input "Expenses - Water/Electricity" at bounding box center [414, 295] width 418 height 42
type input "500"
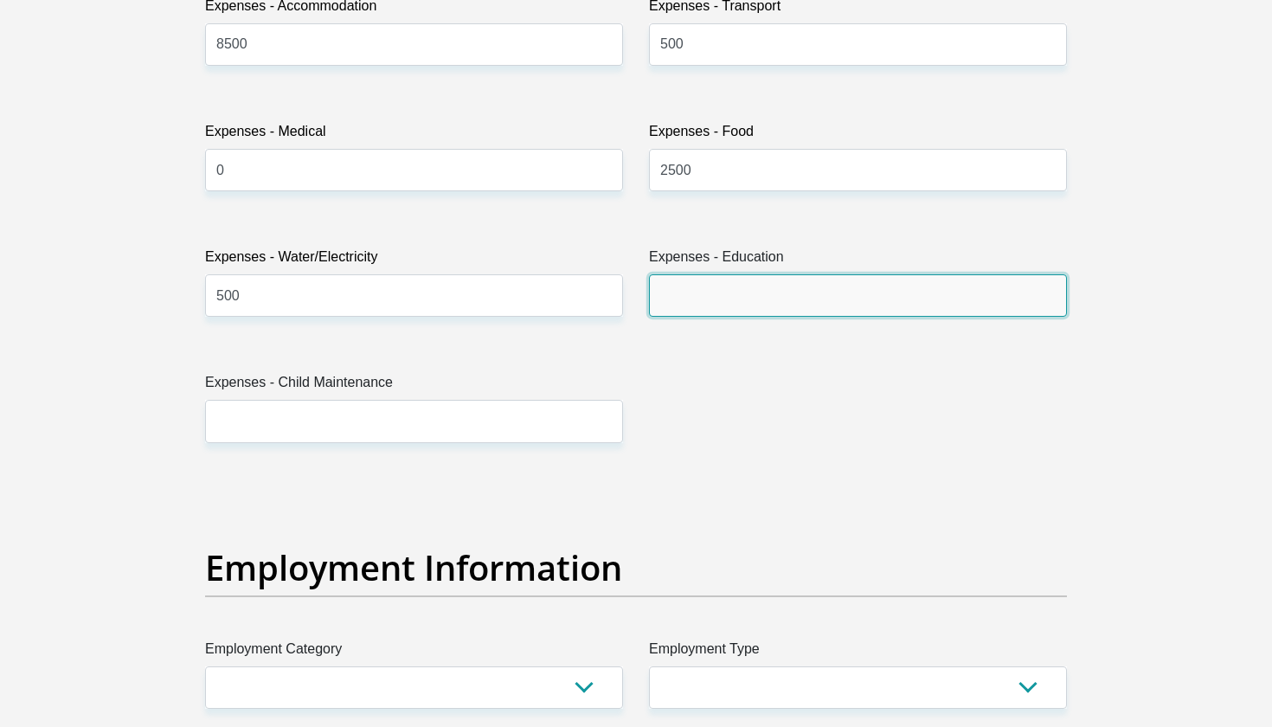
click at [828, 299] on input "Expenses - Education" at bounding box center [858, 295] width 418 height 42
type input "0"
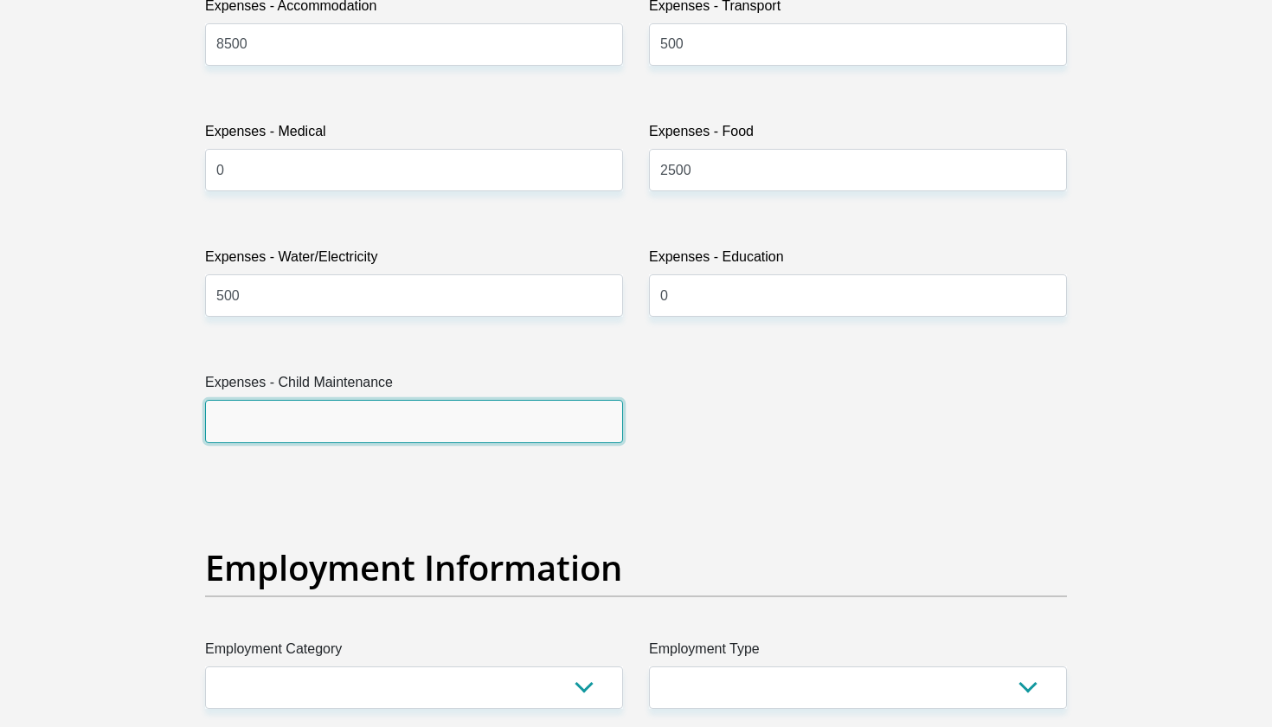
click at [427, 419] on input "Expenses - Child Maintenance" at bounding box center [414, 421] width 418 height 42
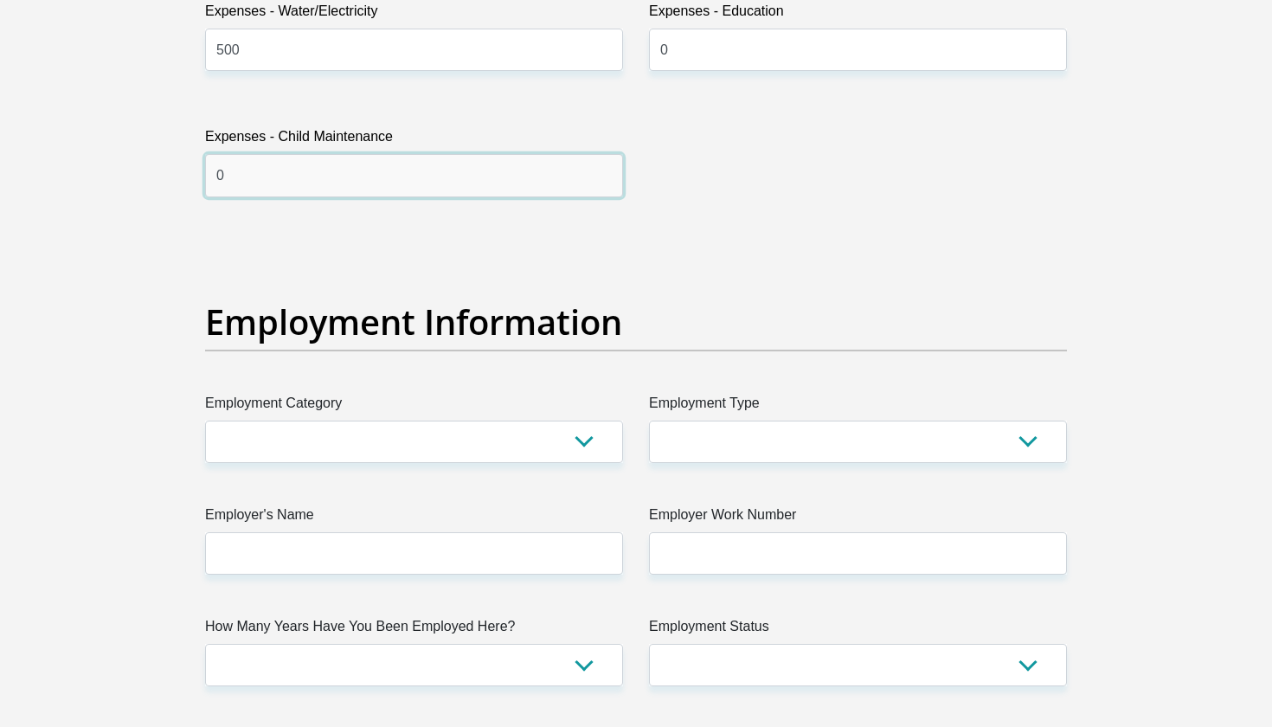
scroll to position [2862, 0]
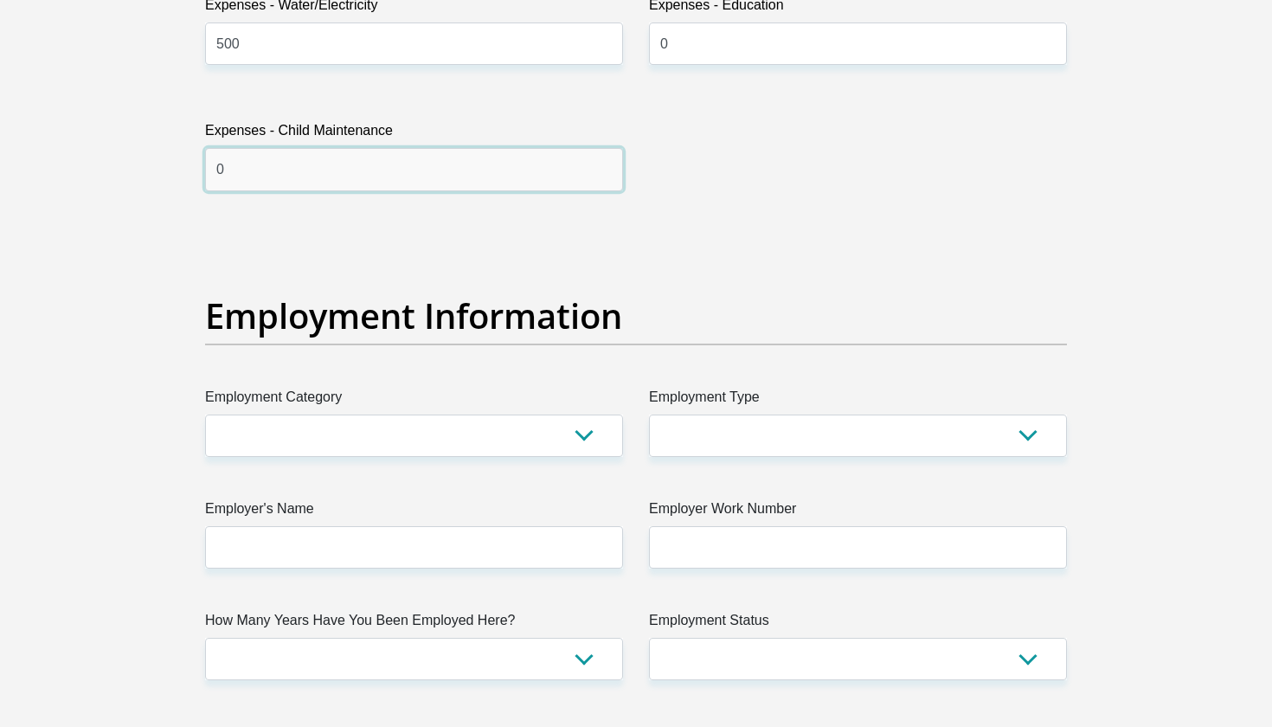
type input "0"
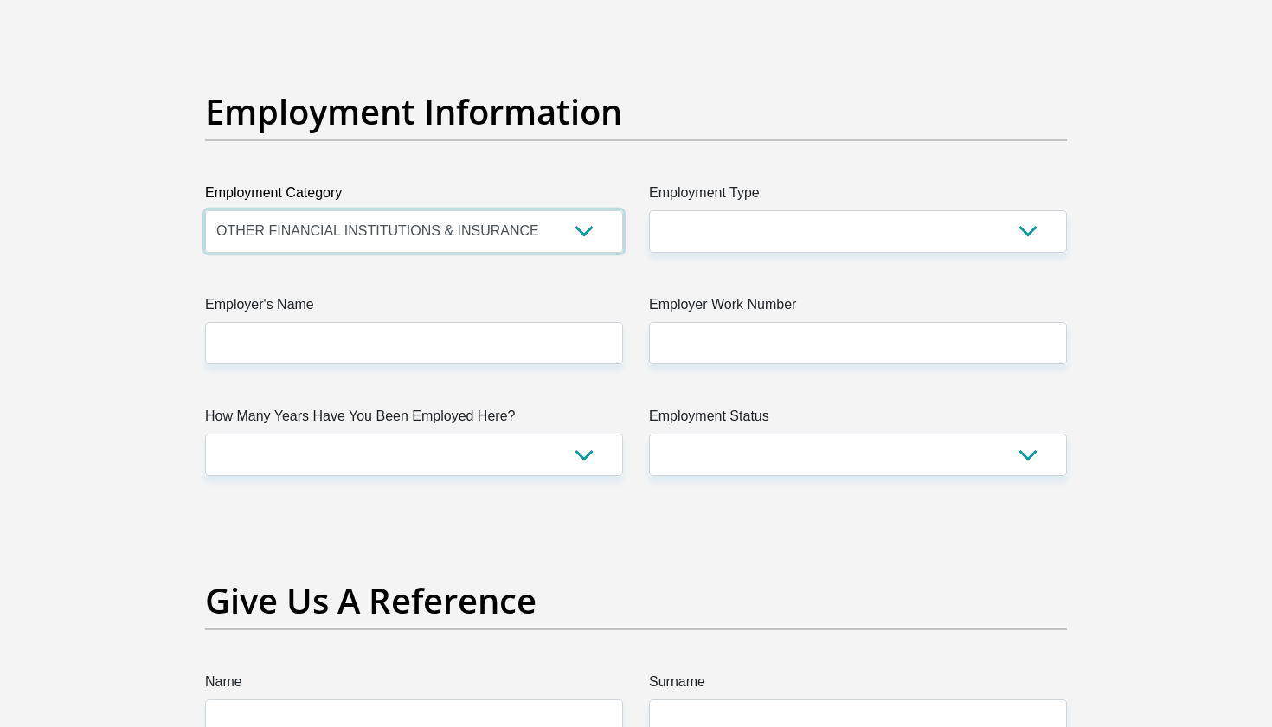
scroll to position [3075, 0]
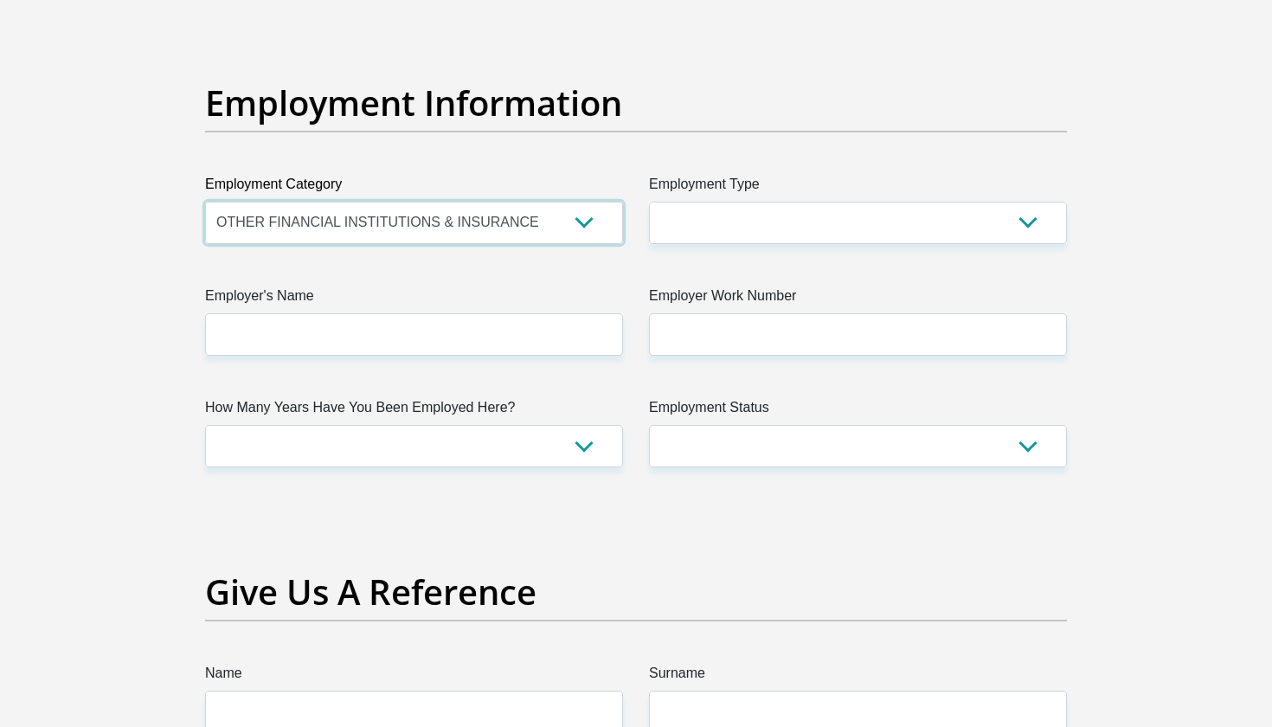
select select "75"
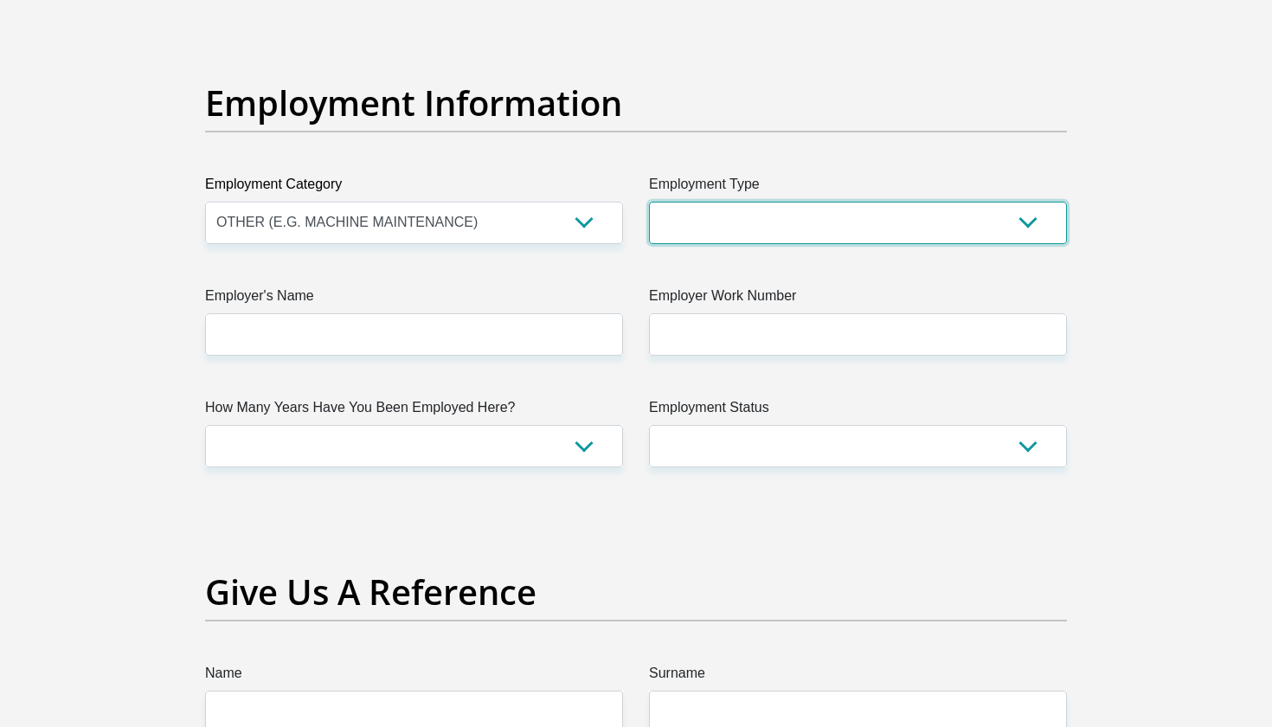
select select "Unknown/Other"
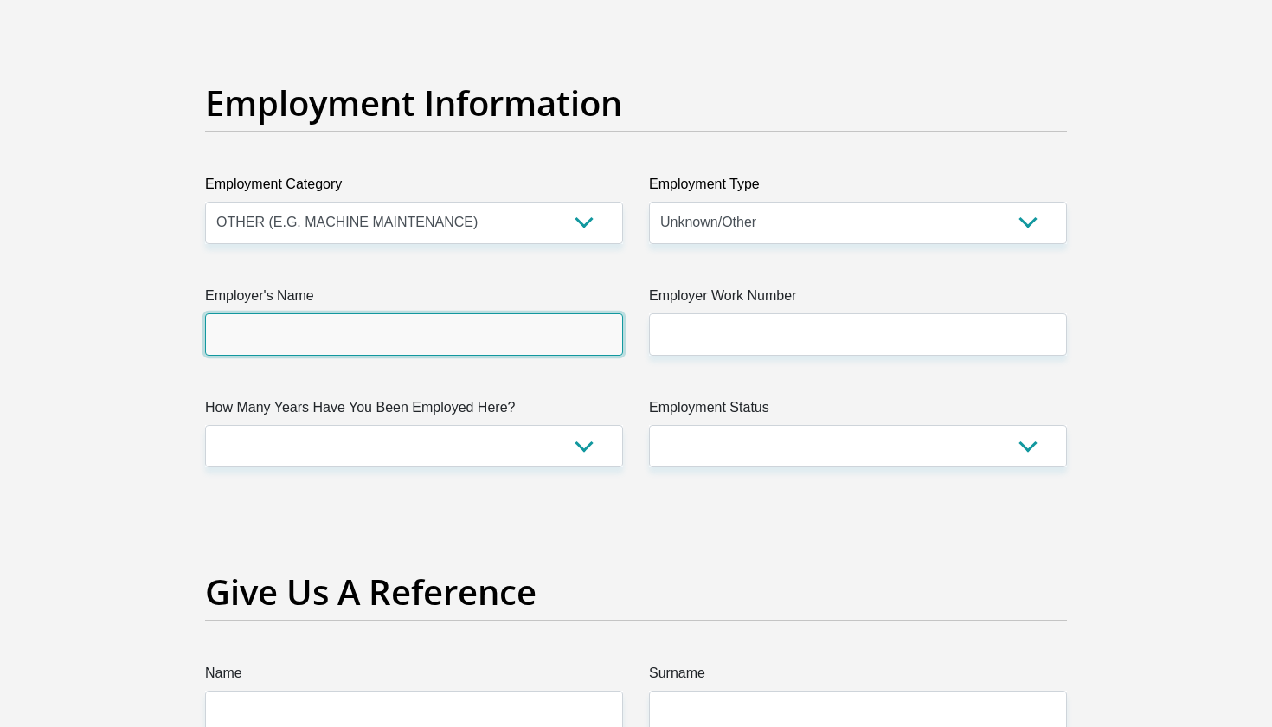
type input "R"
type input "Elveygroup"
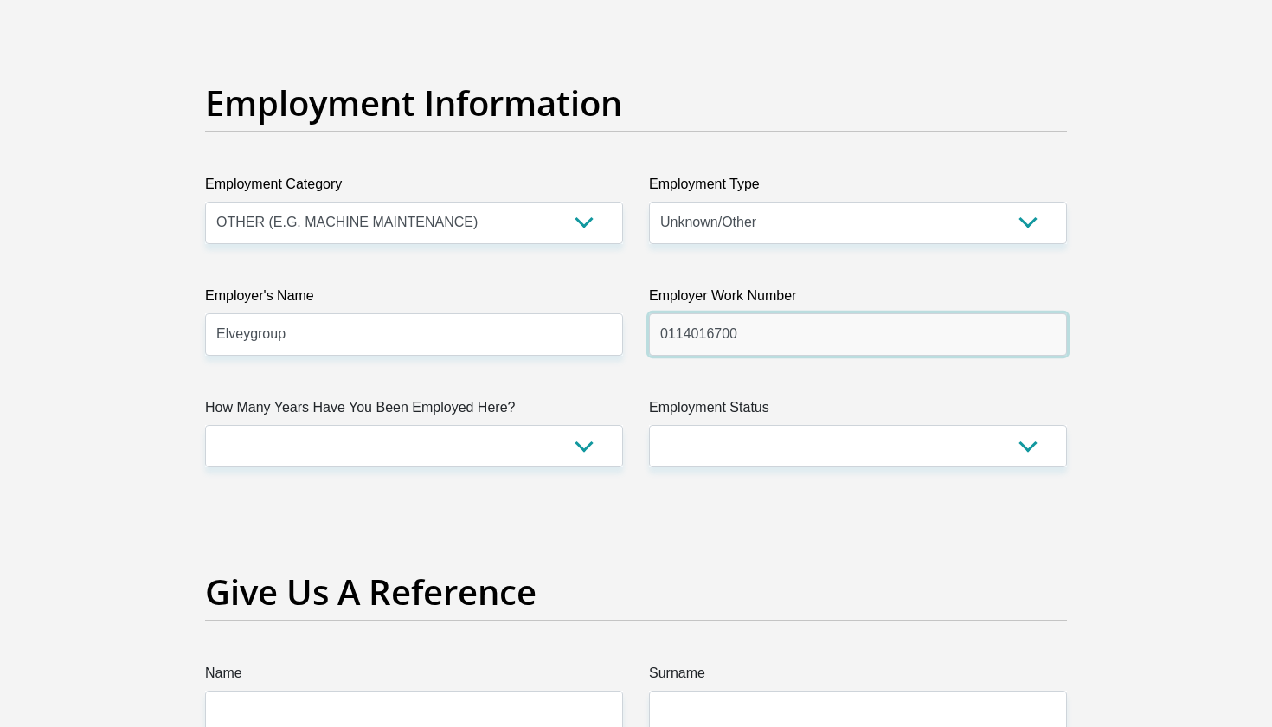
type input "0114016700"
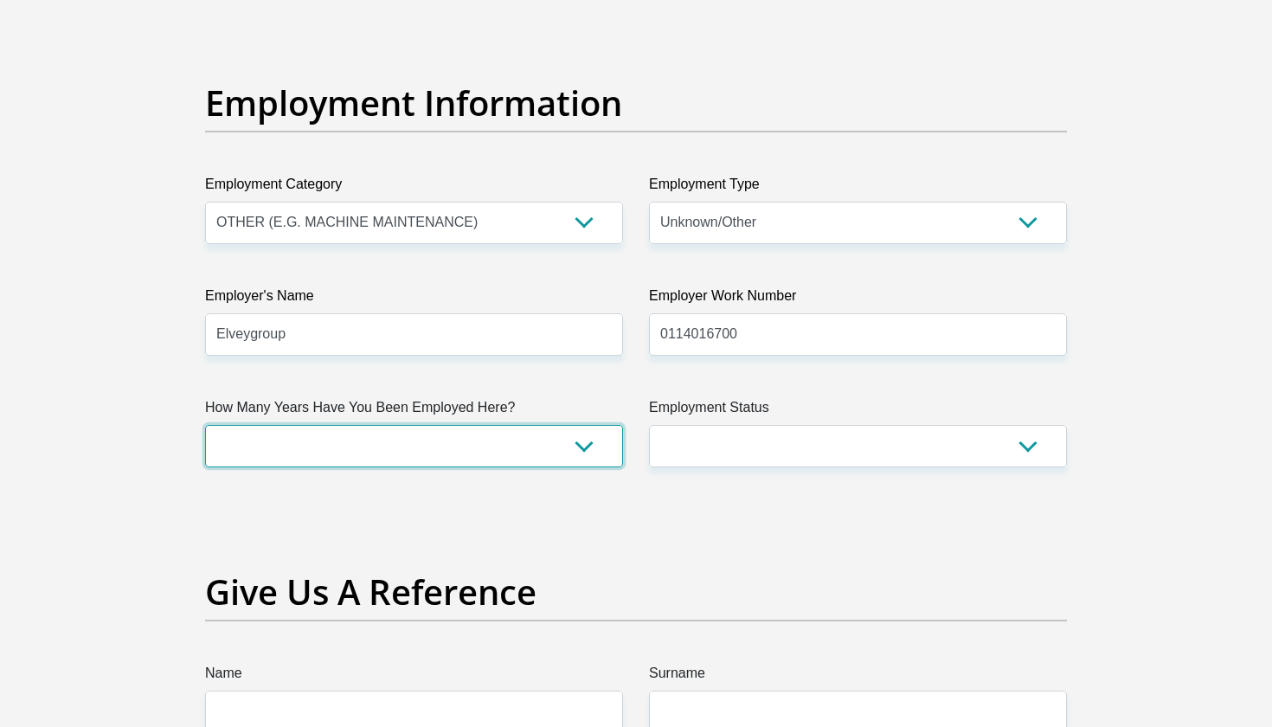
select select "24"
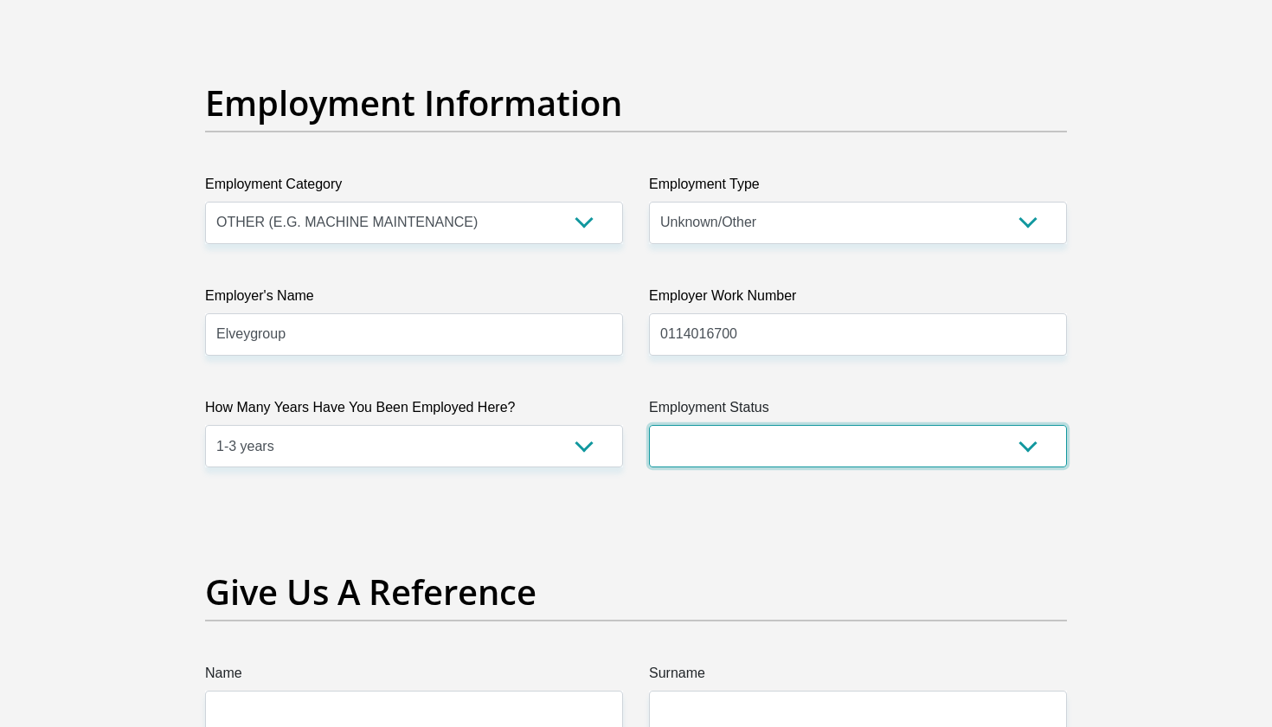
select select "1"
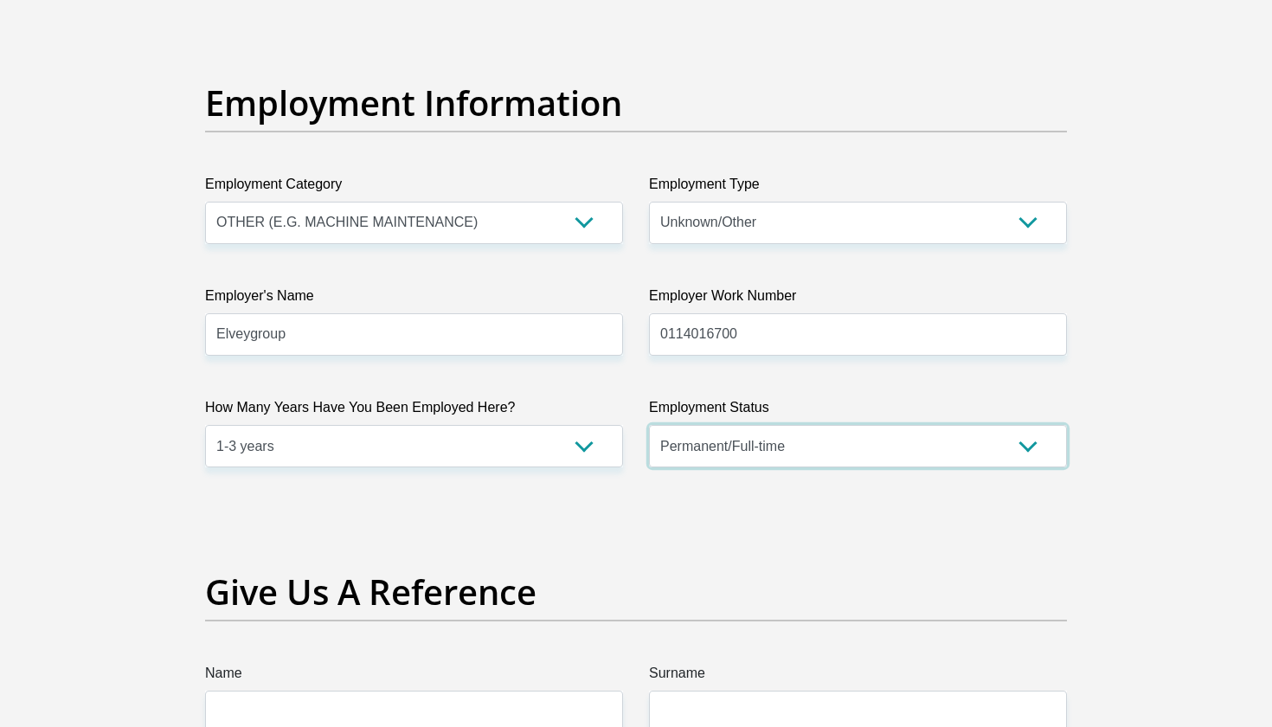
scroll to position [3230, 0]
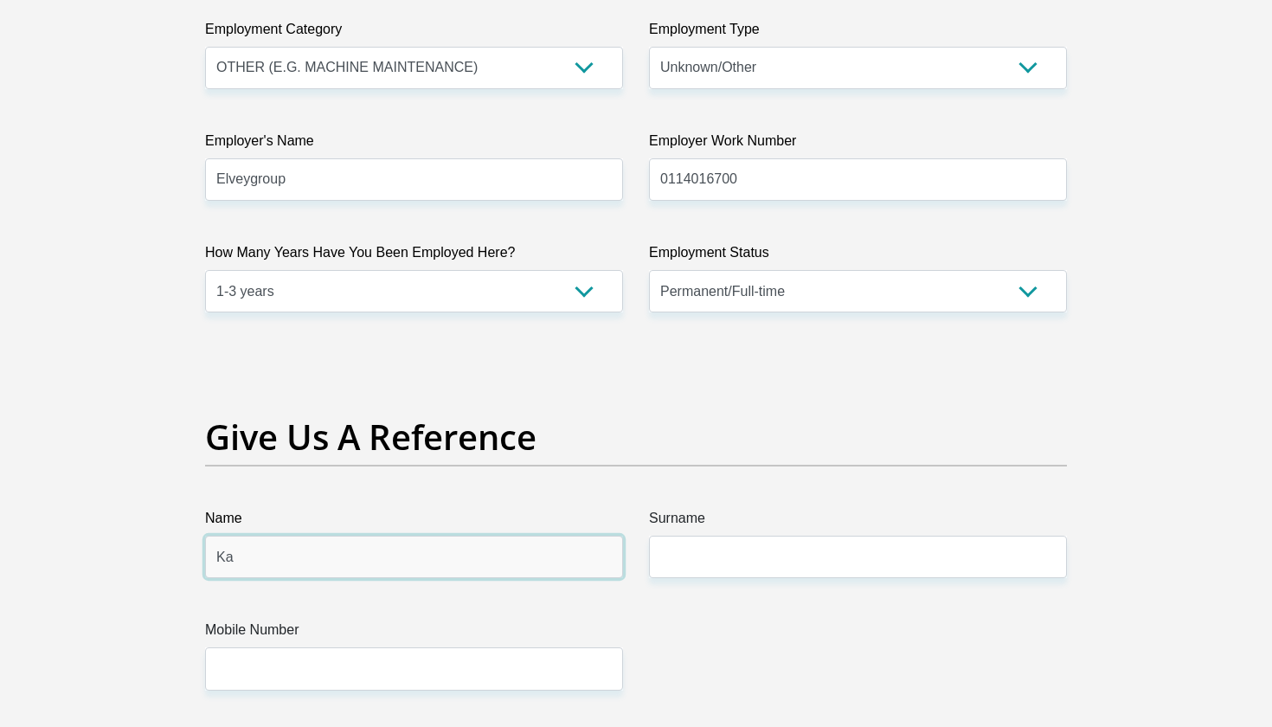
type input "K"
type input "[PERSON_NAME]"
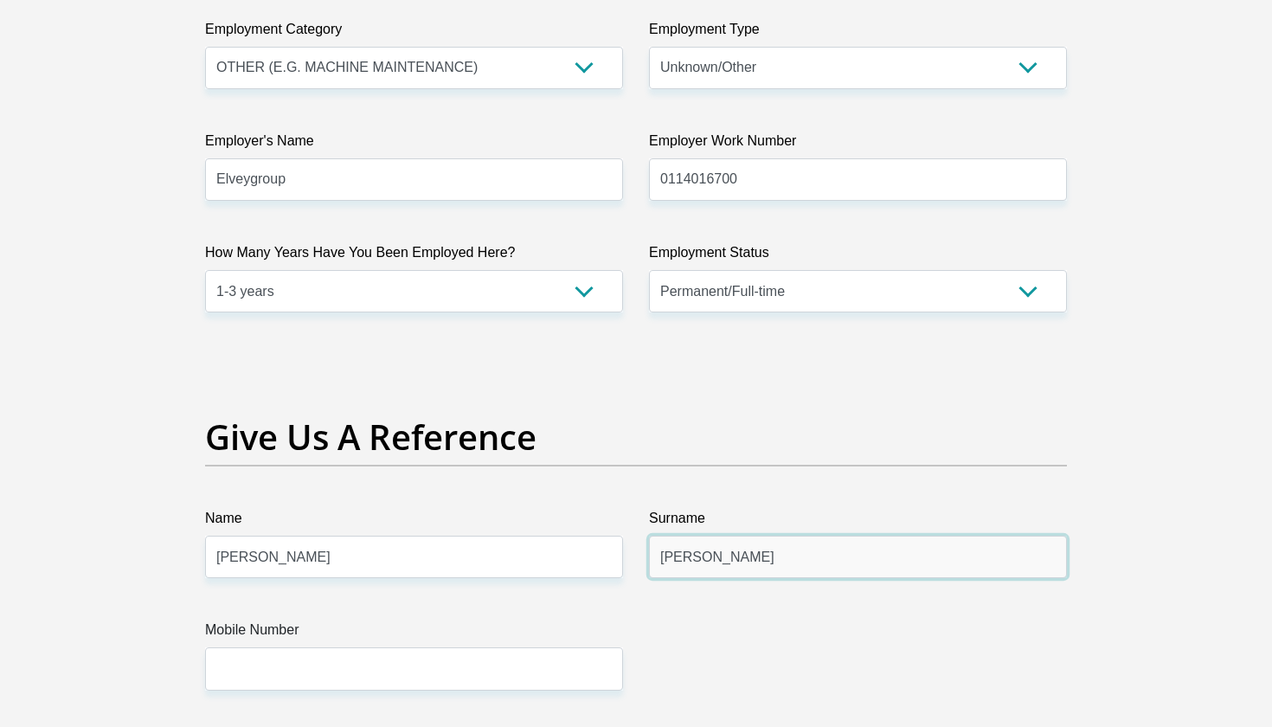
type input "[PERSON_NAME]"
click at [449, 562] on input "[PERSON_NAME]" at bounding box center [414, 557] width 418 height 42
type input "[PERSON_NAME]"
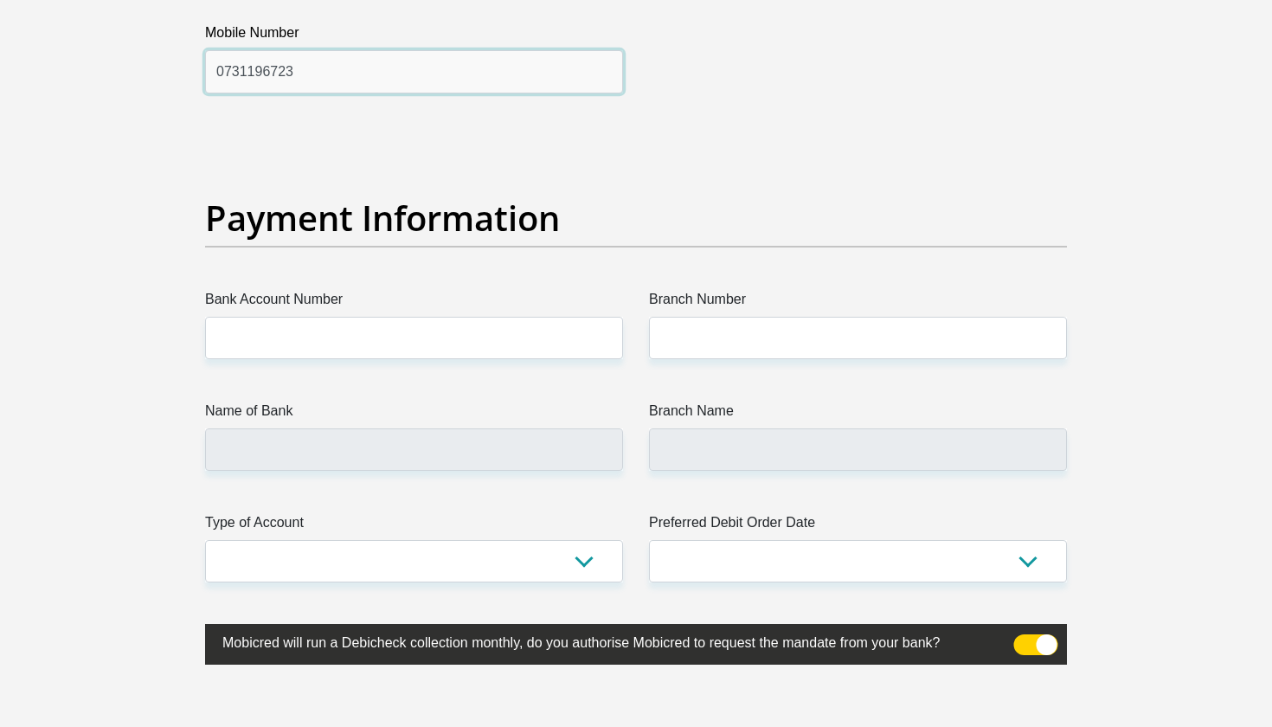
scroll to position [3835, 0]
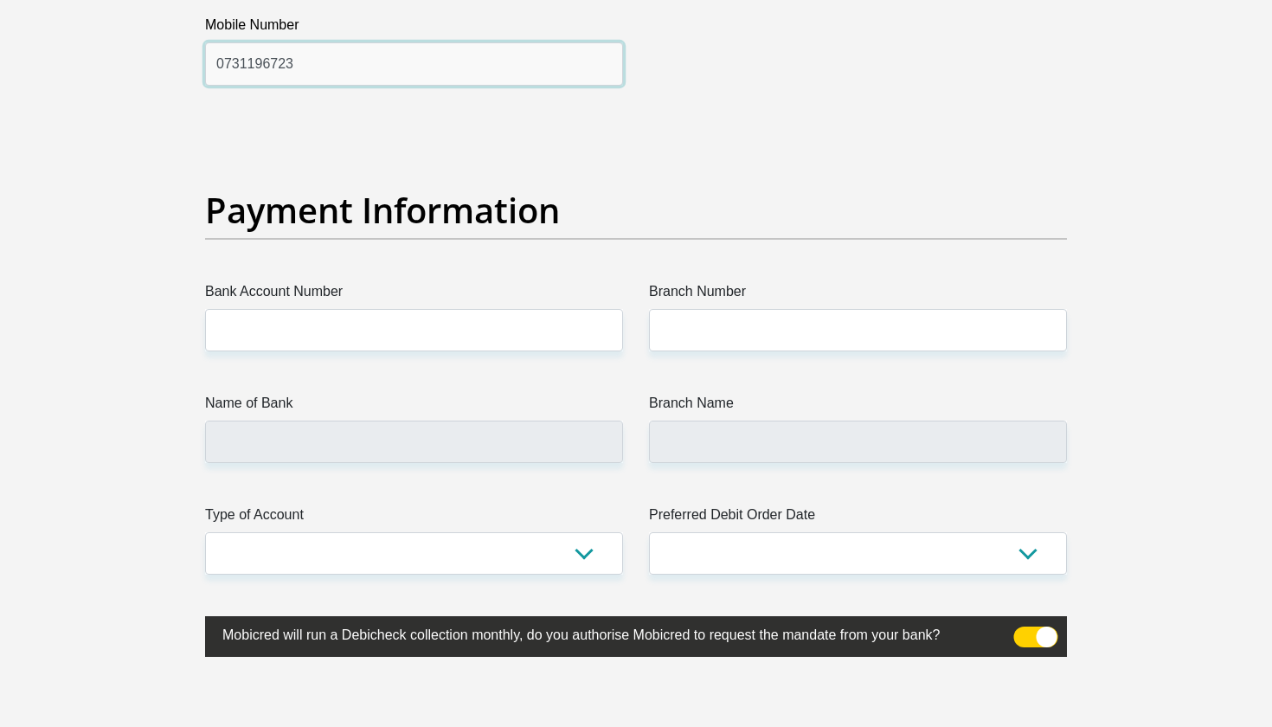
type input "0731196723"
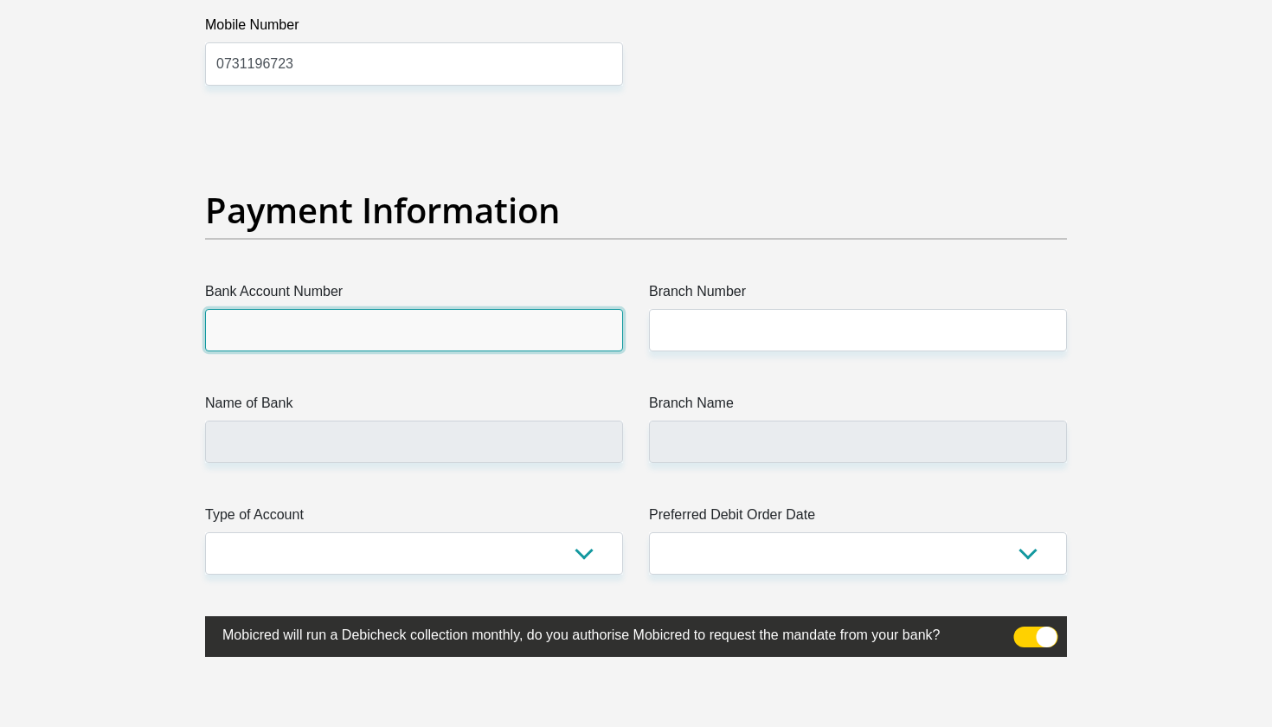
click at [504, 338] on input "Bank Account Number" at bounding box center [414, 330] width 418 height 42
type input "f"
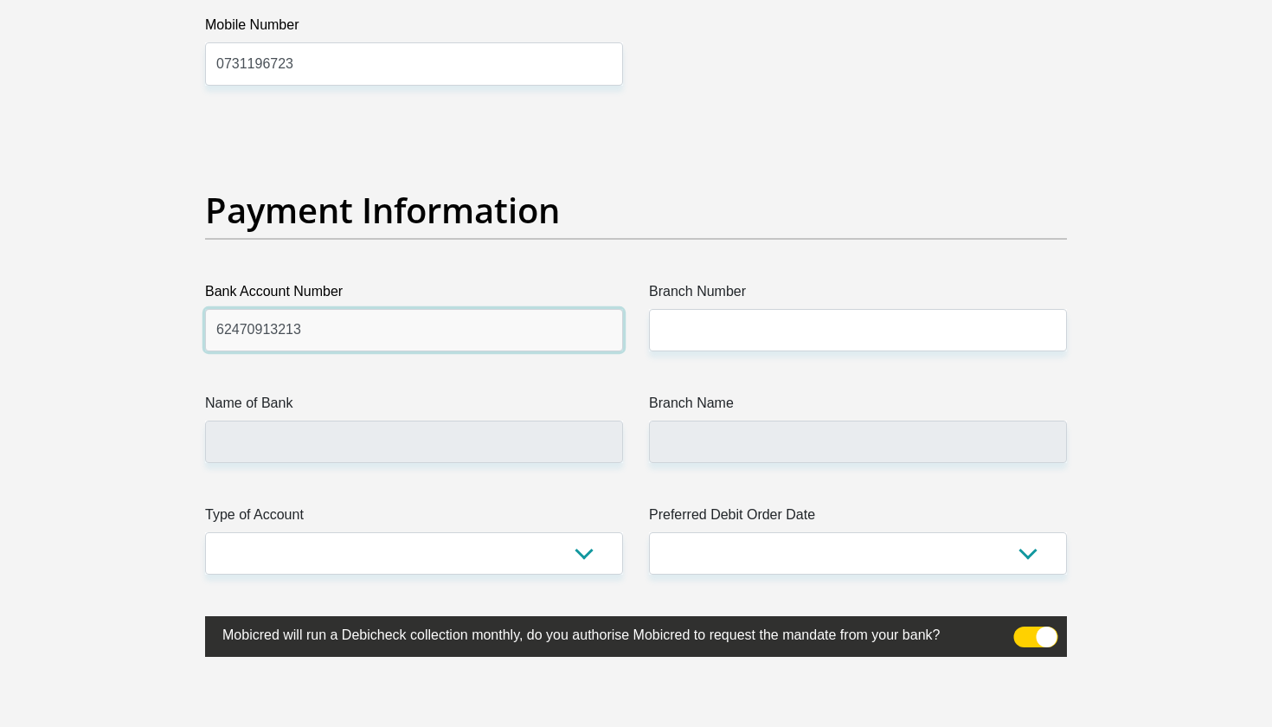
type input "62470913213"
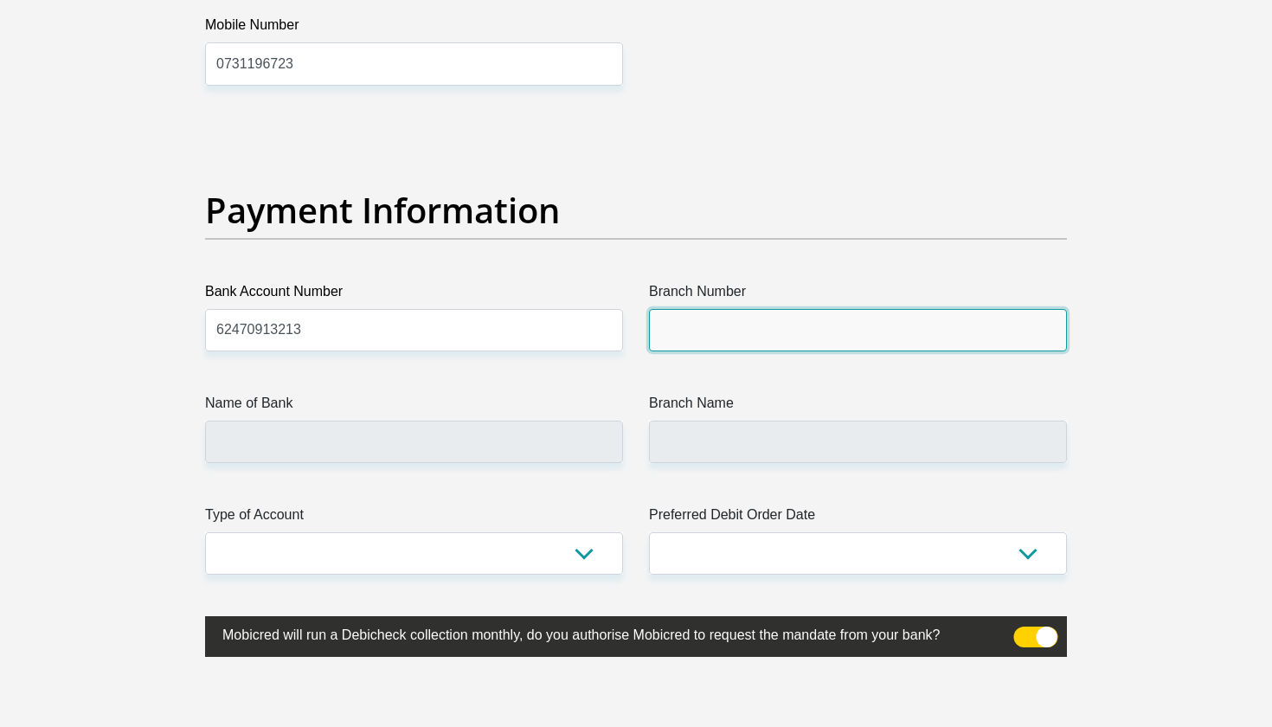
click at [787, 310] on input "Branch Number" at bounding box center [858, 330] width 418 height 42
type input "250655"
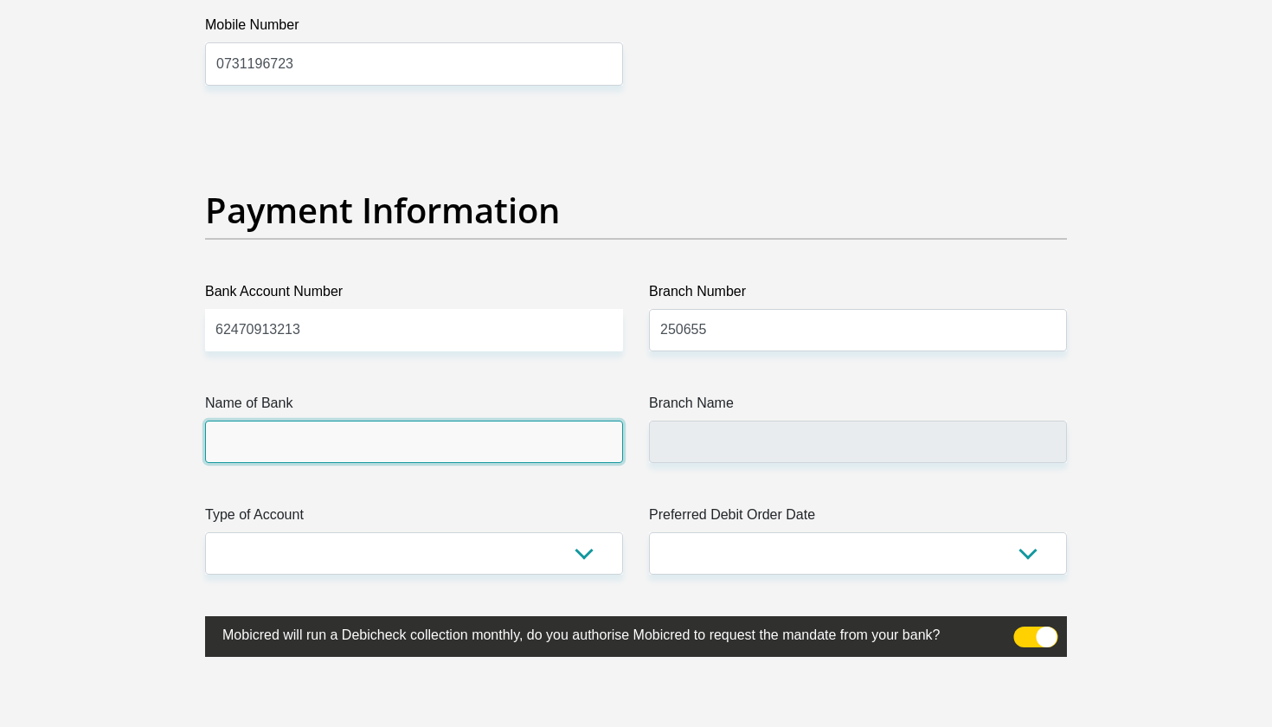
click at [517, 440] on input "Name of Bank" at bounding box center [414, 442] width 418 height 42
type input "FIRSTRAND BANK"
type input "BRANCH 560"
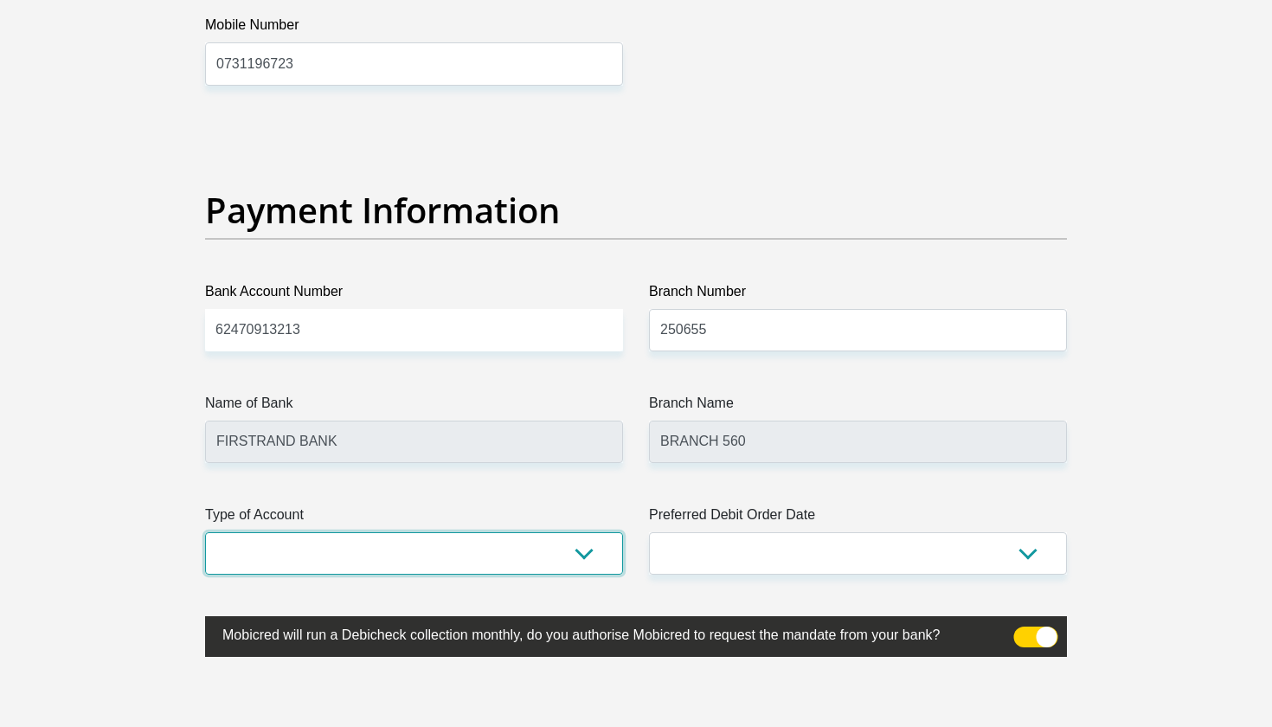
select select "SAV"
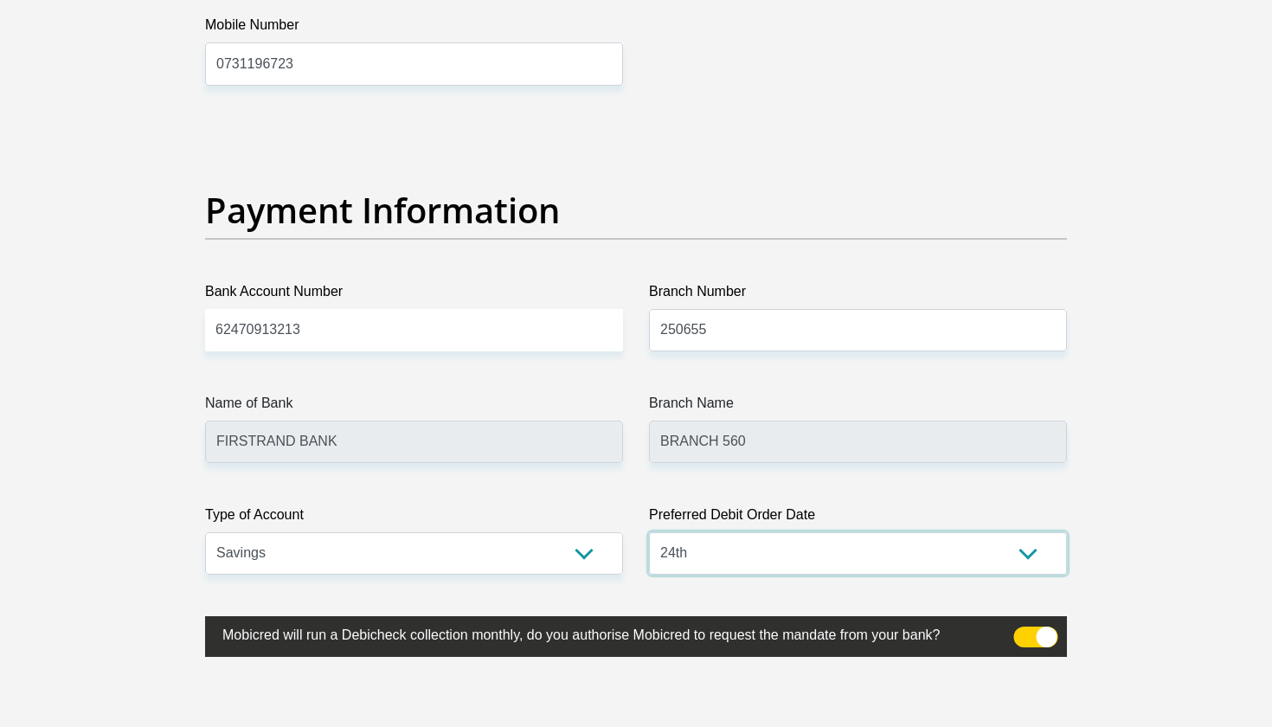
select select "25"
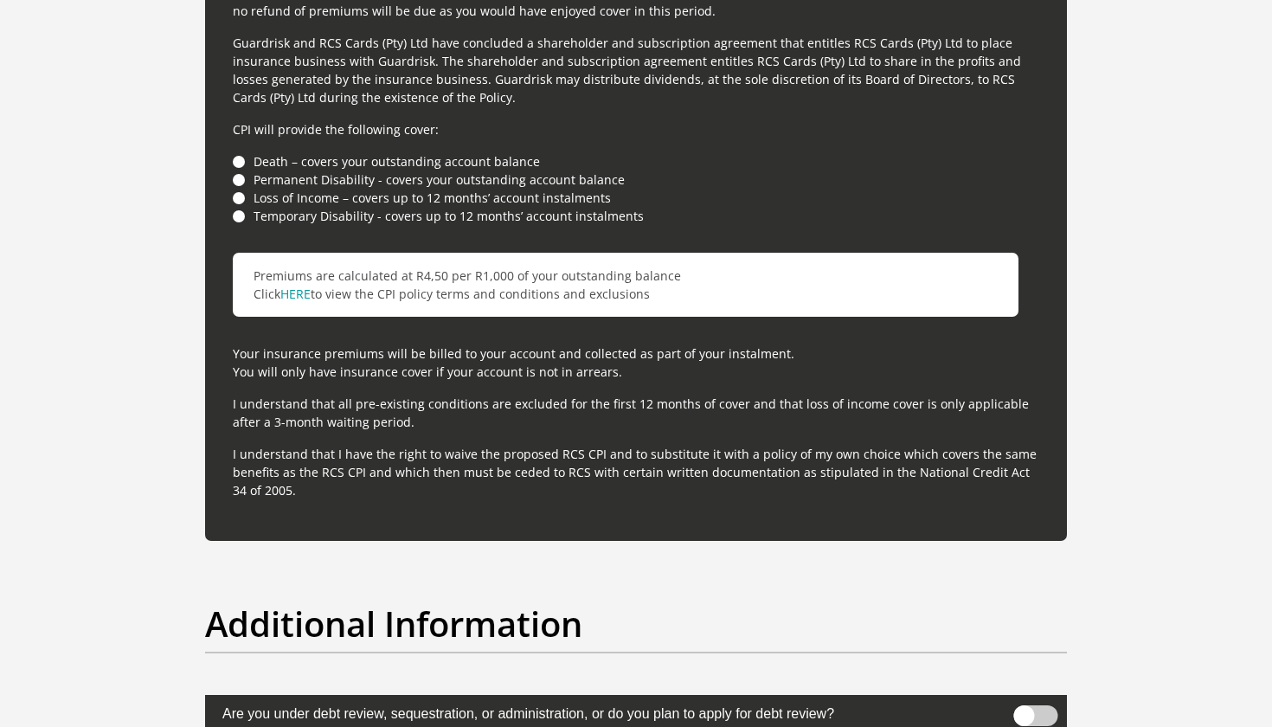
scroll to position [4832, 0]
click at [292, 173] on li "Permanent Disability - covers your outstanding account balance" at bounding box center [636, 179] width 806 height 18
click at [242, 164] on li "Death – covers your outstanding account balance" at bounding box center [636, 160] width 806 height 18
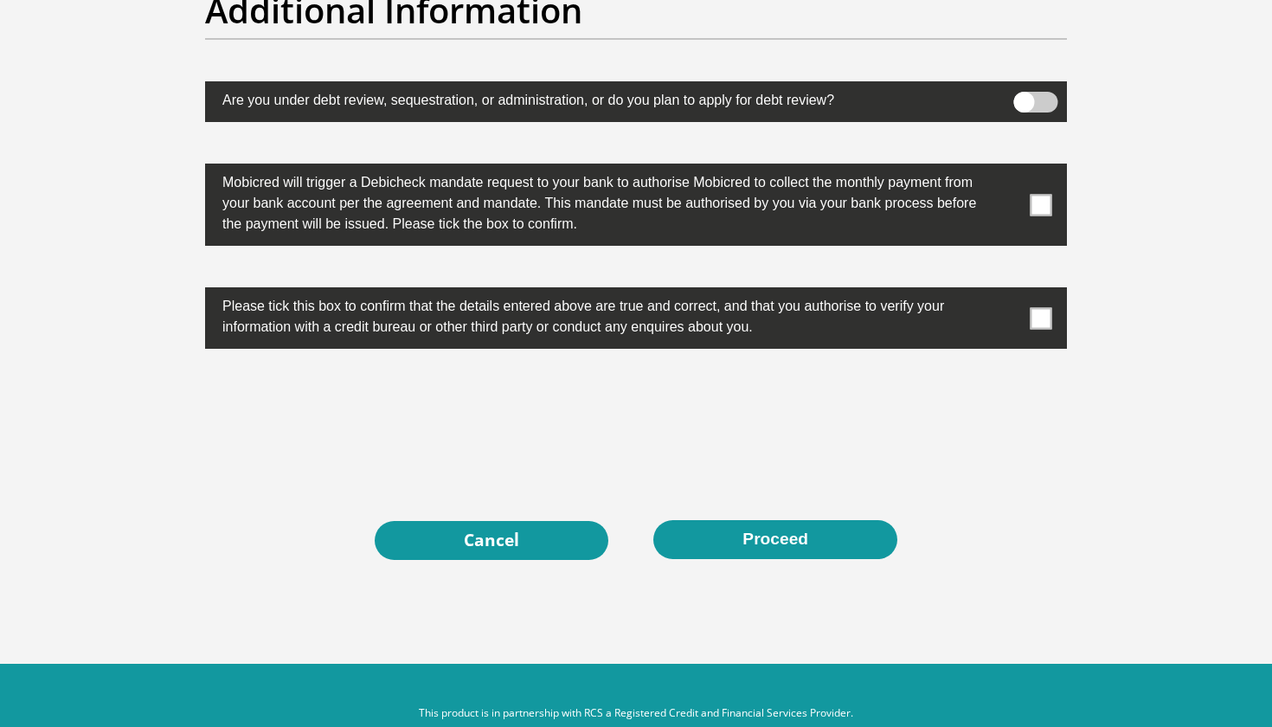
scroll to position [5436, 0]
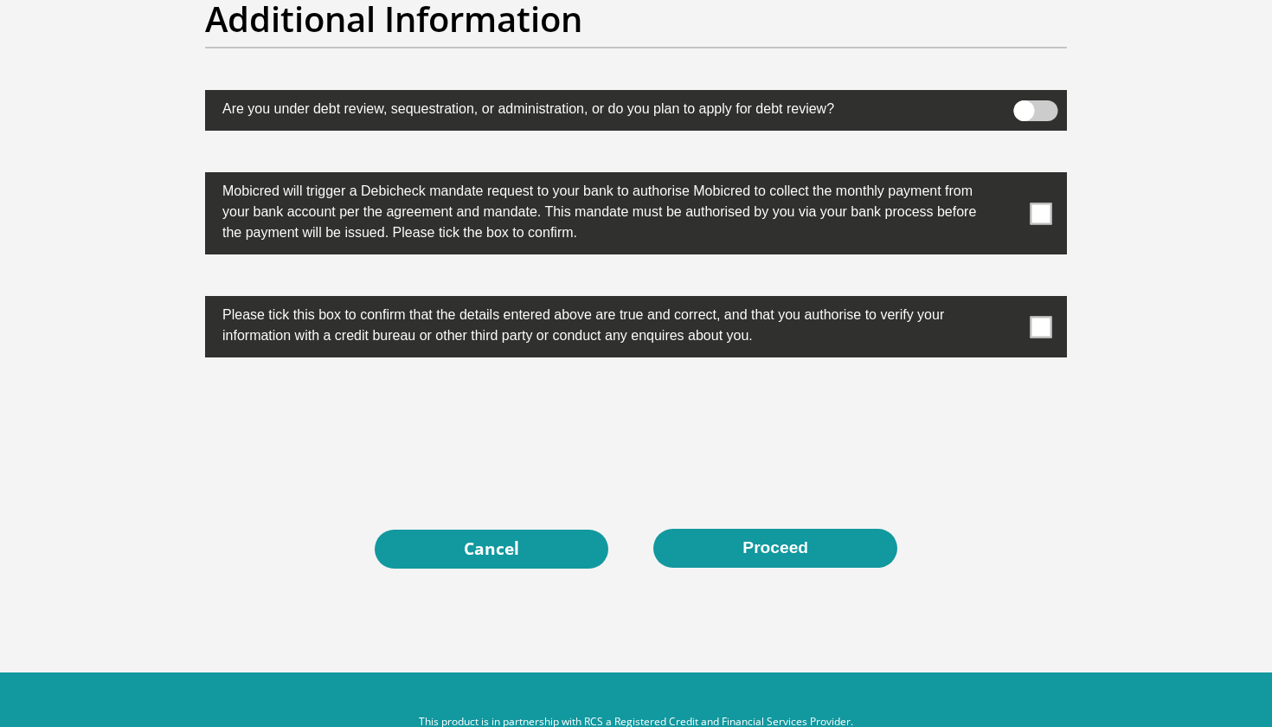
click at [1033, 215] on span at bounding box center [1042, 213] width 22 height 22
click at [1006, 177] on input "checkbox" at bounding box center [1006, 177] width 0 height 0
click at [1042, 338] on label at bounding box center [636, 326] width 862 height 61
click at [1006, 300] on input "checkbox" at bounding box center [1006, 300] width 0 height 0
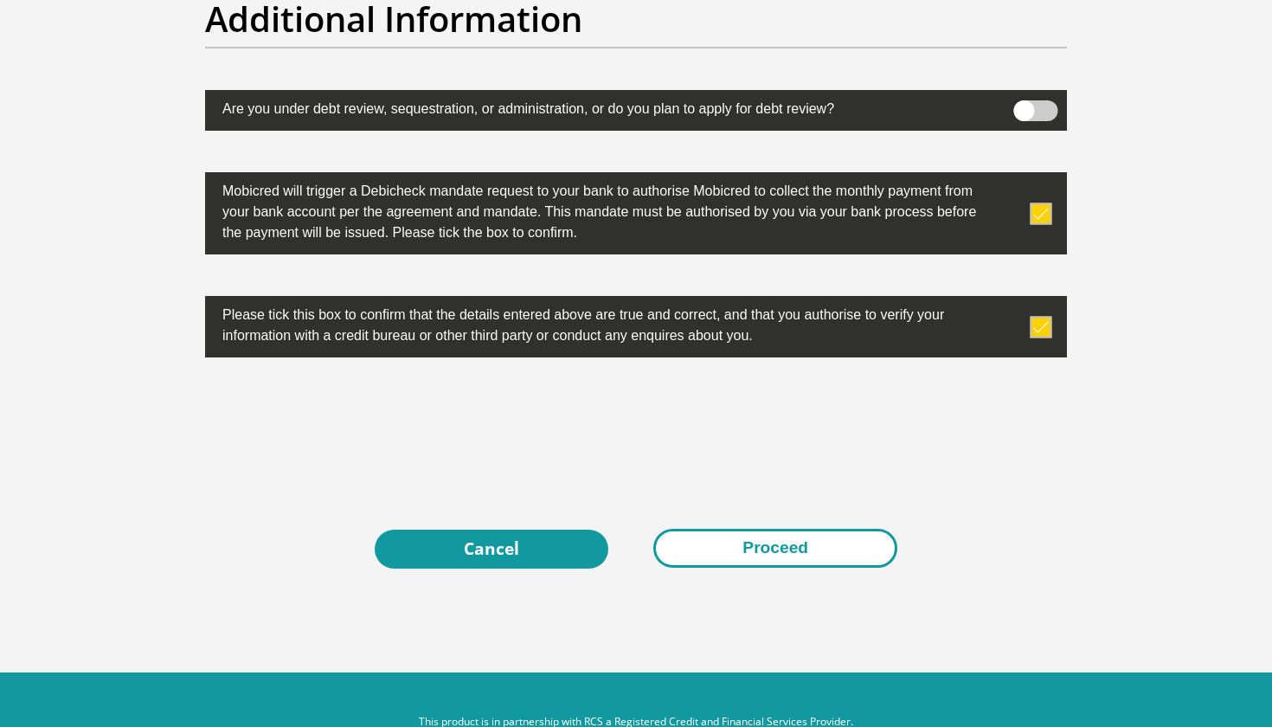
click at [823, 530] on button "Proceed" at bounding box center [775, 548] width 244 height 39
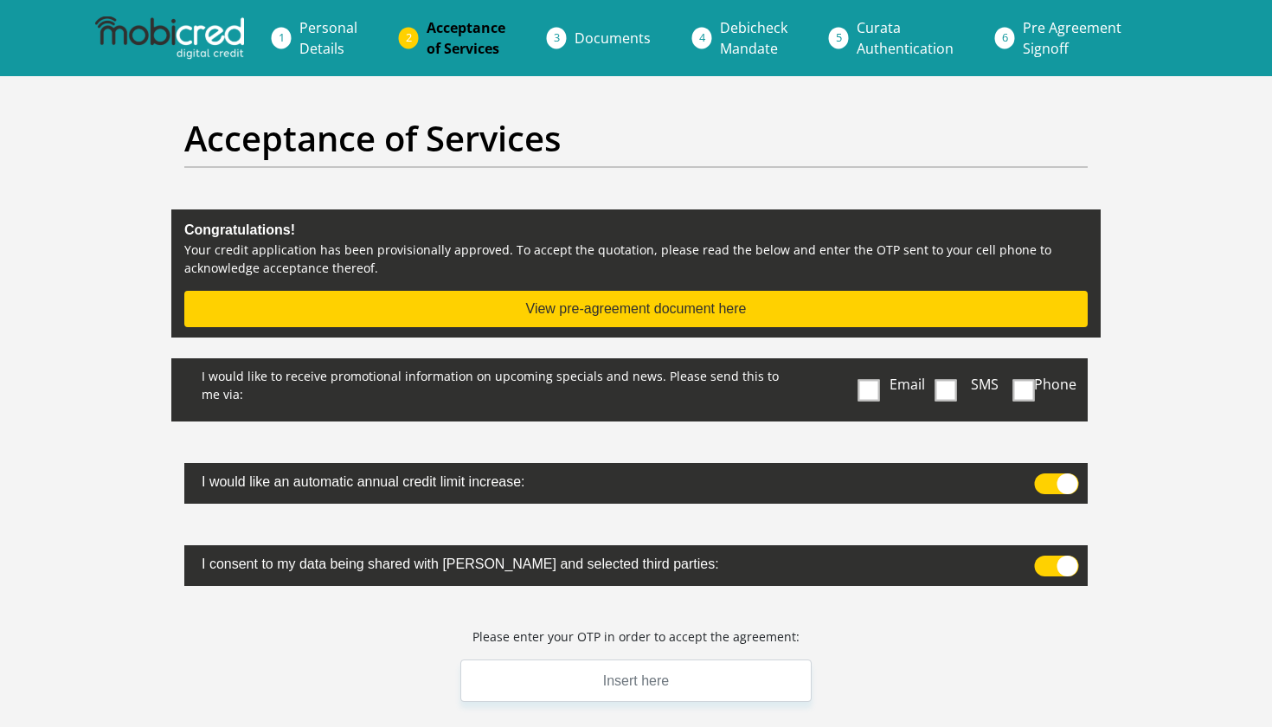
click at [640, 303] on button "View pre-agreement document here" at bounding box center [635, 309] width 903 height 36
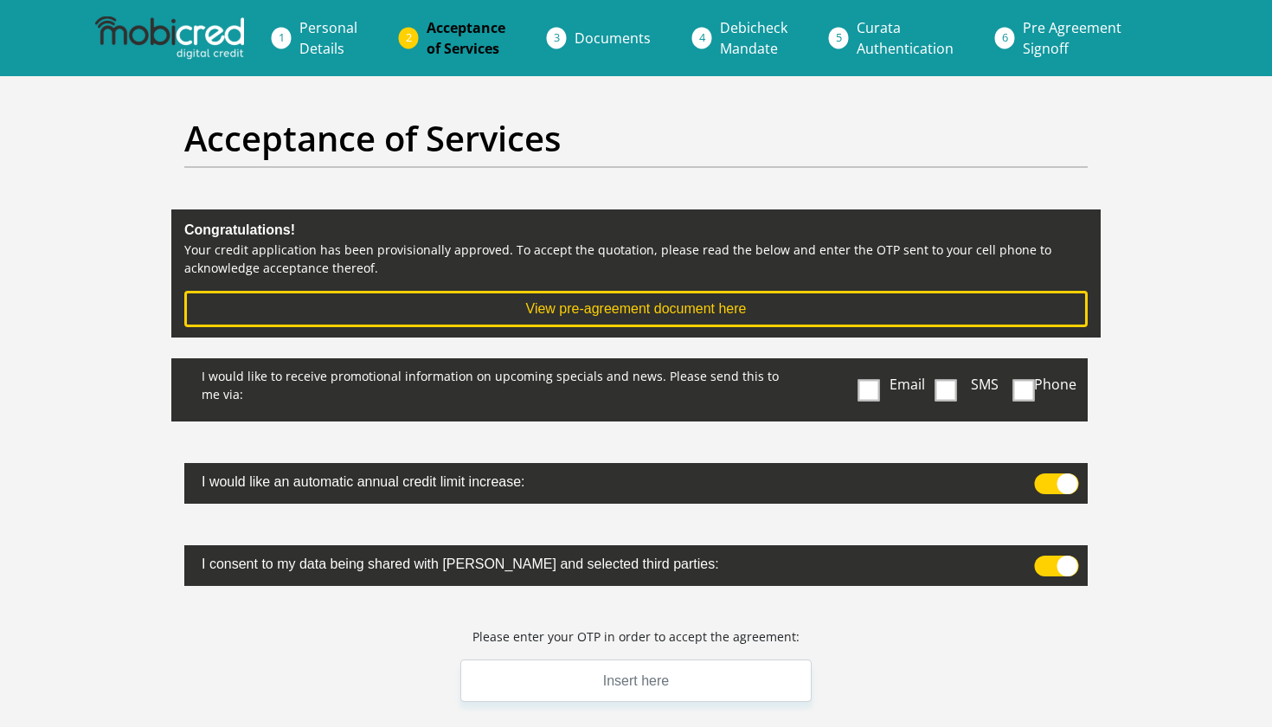
click at [1064, 486] on span at bounding box center [1057, 483] width 44 height 21
click at [1043, 478] on input "checkbox" at bounding box center [1043, 478] width 0 height 0
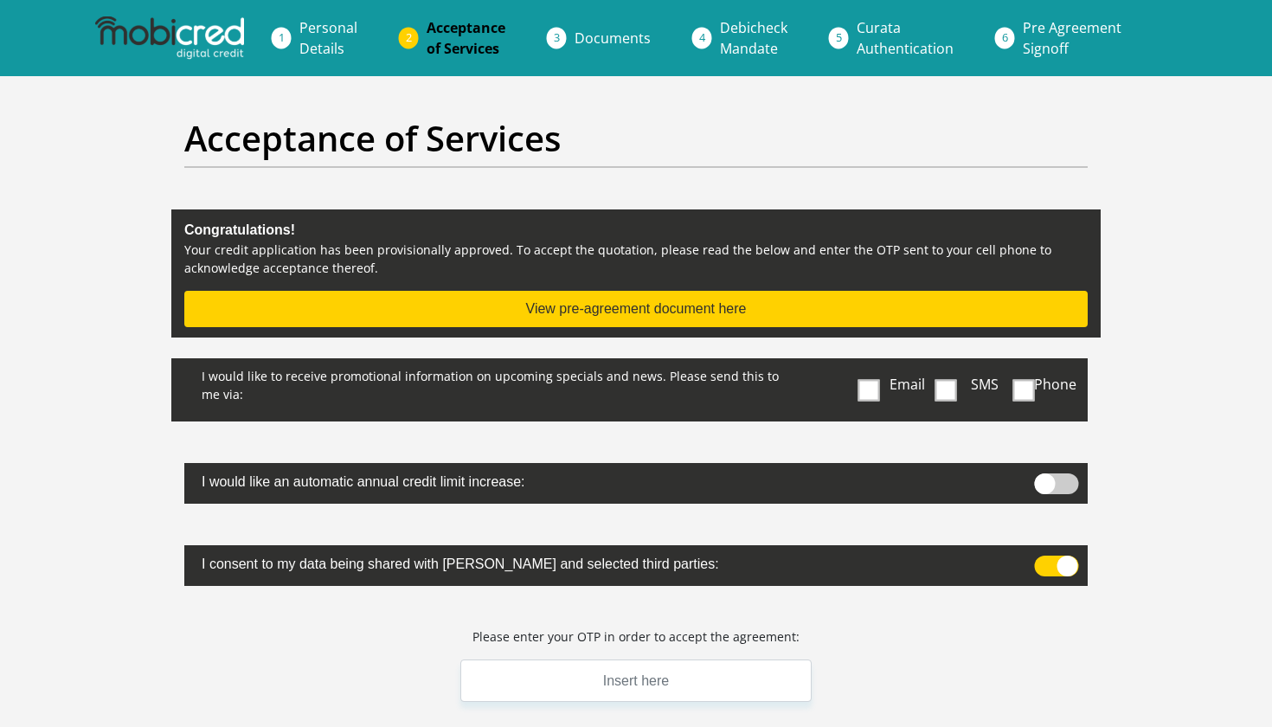
click at [659, 309] on button "View pre-agreement document here" at bounding box center [635, 309] width 903 height 36
click at [702, 299] on button "View pre-agreement document here" at bounding box center [635, 309] width 903 height 36
